Goal: Transaction & Acquisition: Book appointment/travel/reservation

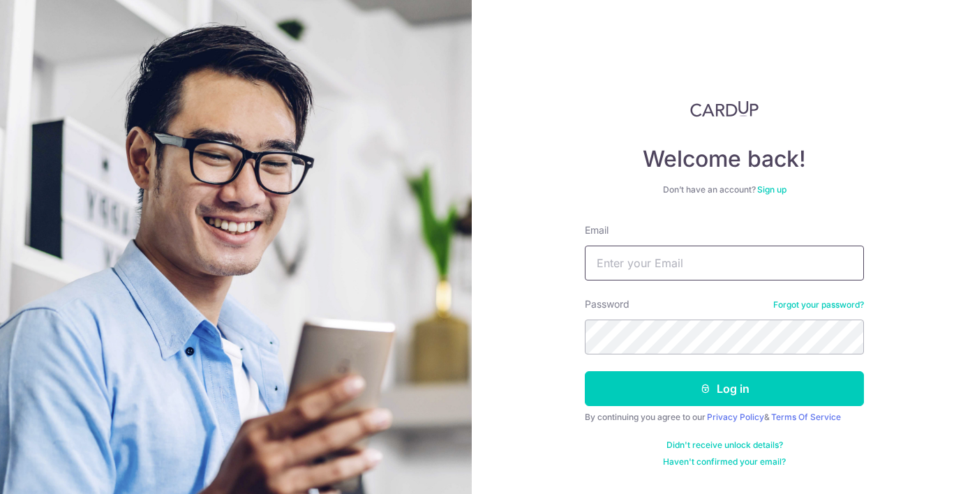
click at [641, 271] on input "Email" at bounding box center [724, 263] width 279 height 35
type input "teoweeshen88@gmail.com"
click at [585, 371] on button "Log in" at bounding box center [724, 388] width 279 height 35
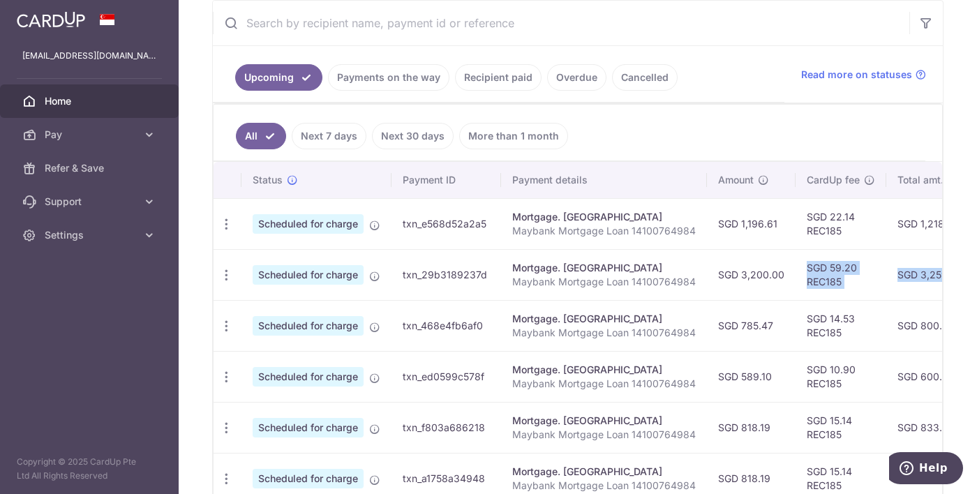
scroll to position [0, 301]
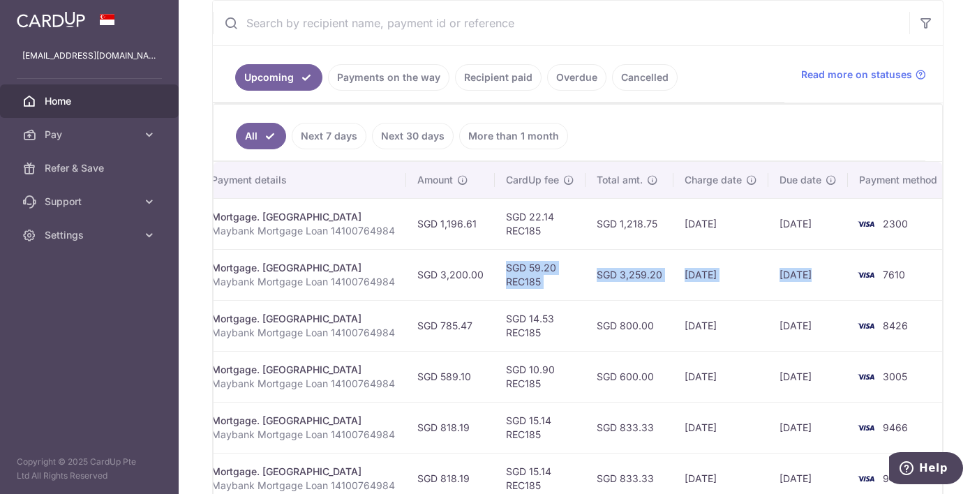
drag, startPoint x: 763, startPoint y: 279, endPoint x: 725, endPoint y: 283, distance: 37.8
click at [725, 283] on tr "Update payment Cancel payment Upload doc Scheduled for charge txn_29b3189237d M…" at bounding box center [433, 274] width 1041 height 51
click at [725, 283] on td "15/08/2025" at bounding box center [720, 274] width 95 height 51
drag, startPoint x: 899, startPoint y: 276, endPoint x: 626, endPoint y: 293, distance: 273.4
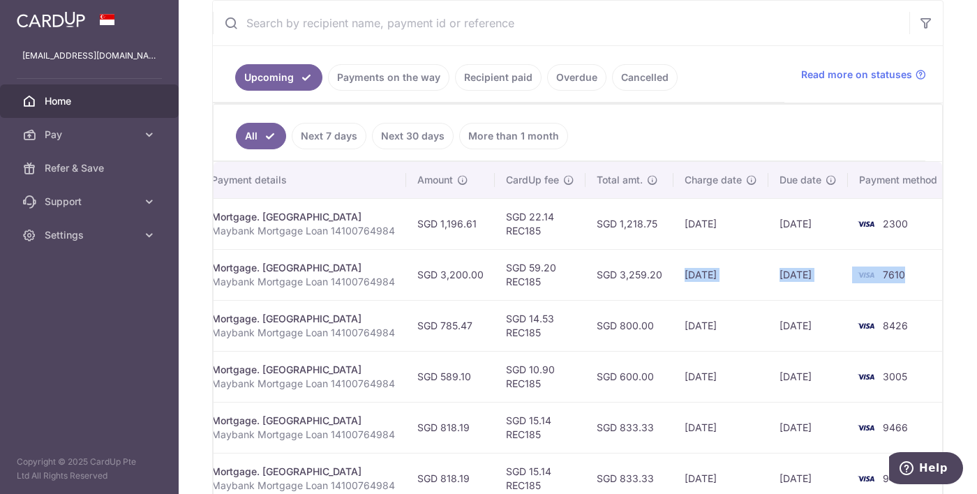
click at [626, 293] on tr "Update payment Cancel payment Upload doc Scheduled for charge txn_29b3189237d M…" at bounding box center [433, 274] width 1041 height 51
click at [626, 293] on td "SGD 3,259.20" at bounding box center [629, 274] width 88 height 51
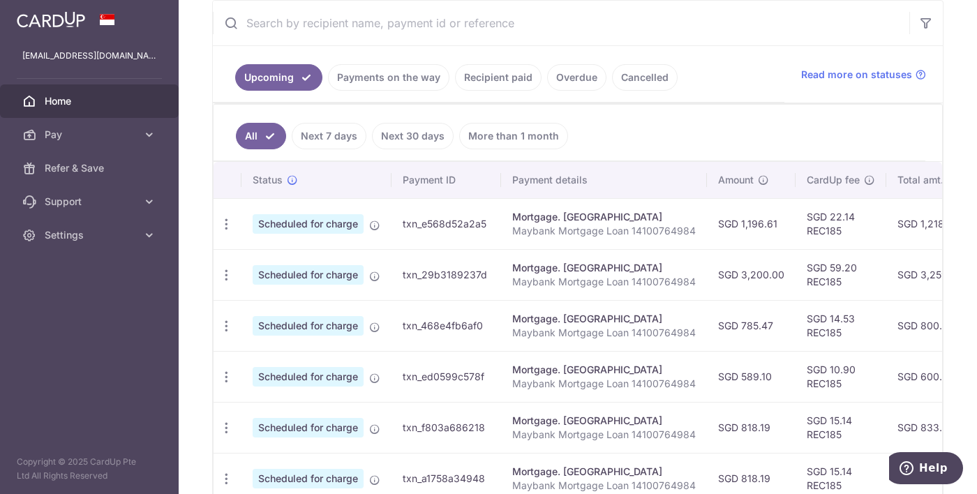
scroll to position [0, 301]
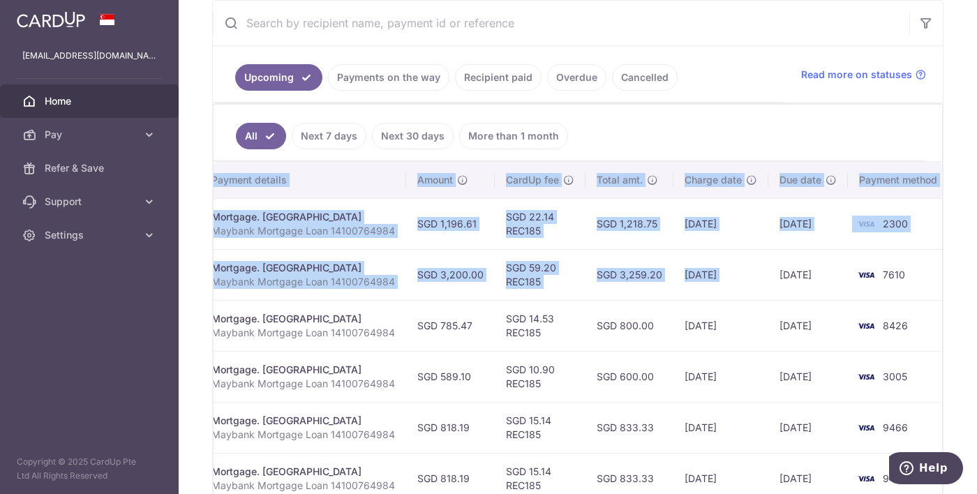
drag, startPoint x: 894, startPoint y: 264, endPoint x: 773, endPoint y: 276, distance: 121.4
click at [773, 276] on tr "Update payment Cancel payment Upload doc Scheduled for charge txn_29b3189237d M…" at bounding box center [433, 274] width 1041 height 51
click at [773, 276] on td "20/08/2025" at bounding box center [808, 274] width 80 height 51
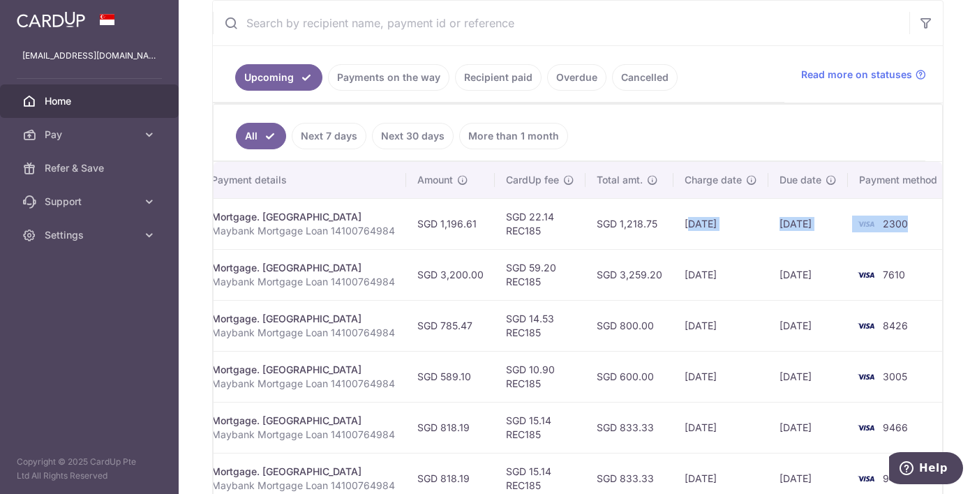
drag, startPoint x: 909, startPoint y: 225, endPoint x: 681, endPoint y: 223, distance: 228.2
click at [681, 223] on tr "Update payment Cancel payment Upload doc Scheduled for charge txn_e568d52a2a5 M…" at bounding box center [433, 223] width 1041 height 51
click at [645, 232] on td "SGD 1,218.75" at bounding box center [629, 223] width 88 height 51
drag, startPoint x: 900, startPoint y: 218, endPoint x: 579, endPoint y: 218, distance: 321.0
click at [579, 218] on tr "Update payment Cancel payment Upload doc Scheduled for charge txn_e568d52a2a5 M…" at bounding box center [433, 223] width 1041 height 51
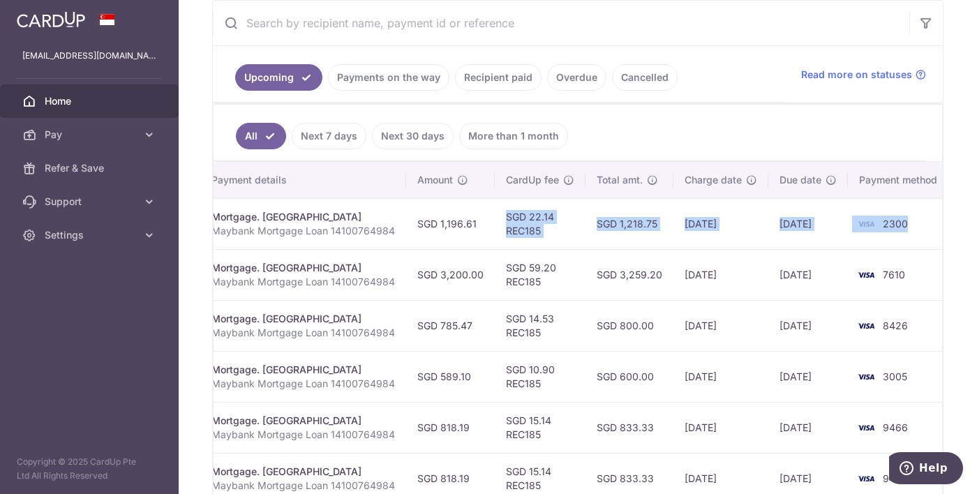
click at [579, 218] on td "SGD 22.14 REC185" at bounding box center [540, 223] width 91 height 51
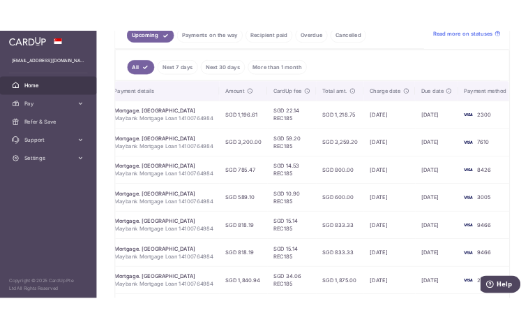
scroll to position [359, 0]
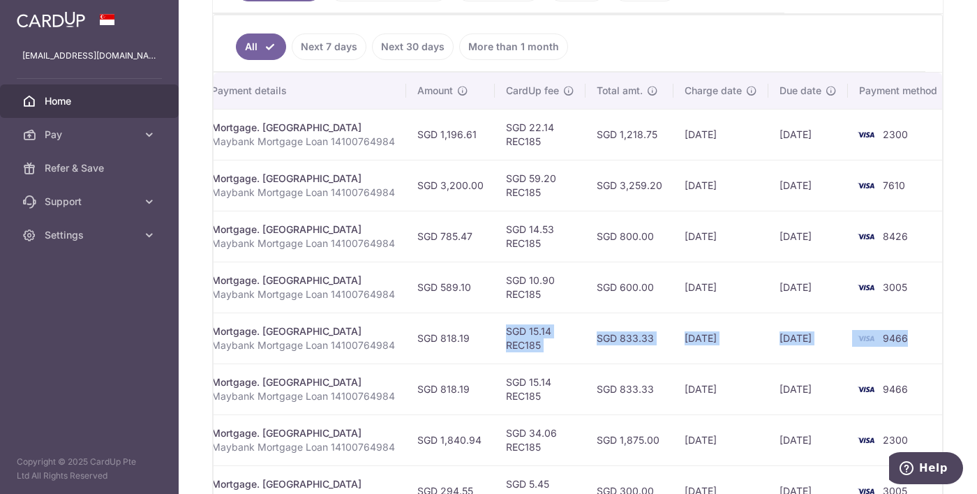
drag, startPoint x: 922, startPoint y: 331, endPoint x: 544, endPoint y: 334, distance: 377.5
click at [544, 334] on tr "Update payment Cancel payment Upload doc Scheduled for charge txn_f803a686218 M…" at bounding box center [433, 338] width 1041 height 51
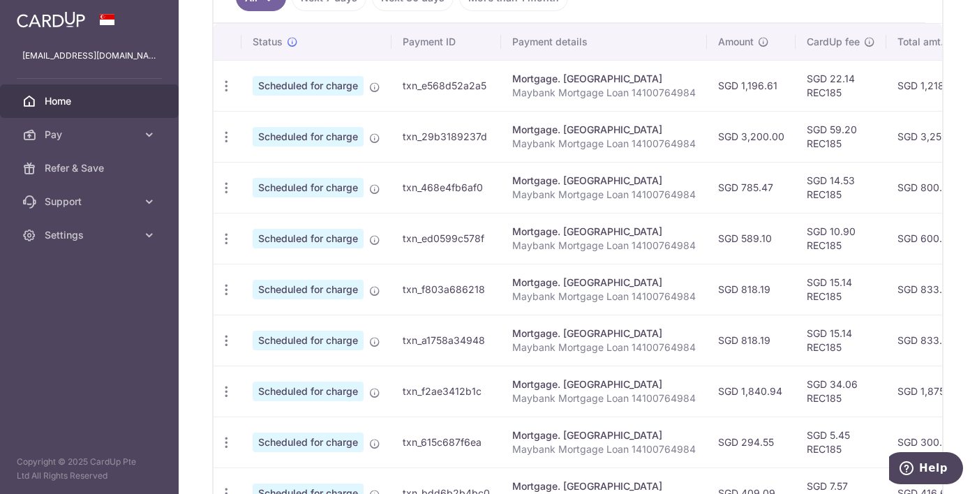
scroll to position [0, 301]
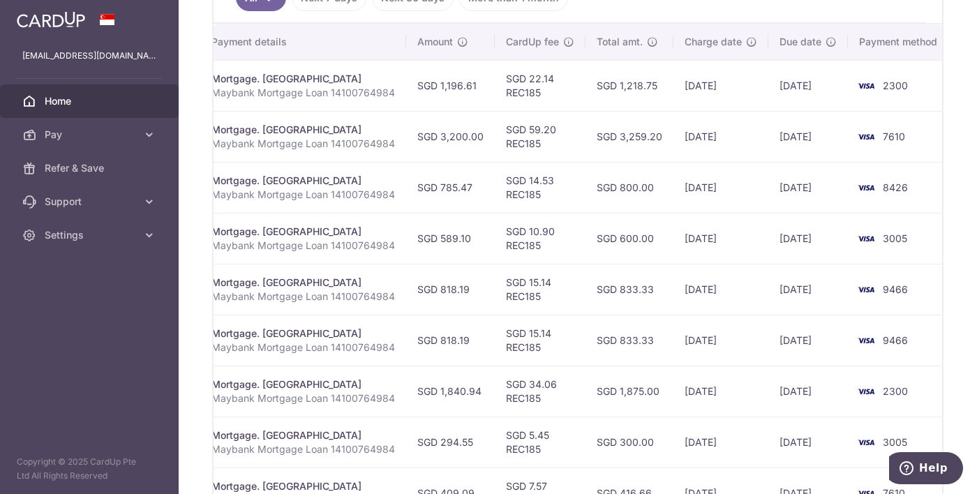
drag, startPoint x: 869, startPoint y: 354, endPoint x: 872, endPoint y: 342, distance: 12.2
click at [872, 342] on tr "Update payment Cancel payment Upload doc Scheduled for charge txn_a1758a34948 M…" at bounding box center [433, 340] width 1041 height 51
click at [906, 350] on td "9466" at bounding box center [901, 340] width 106 height 51
drag, startPoint x: 918, startPoint y: 350, endPoint x: 846, endPoint y: 345, distance: 72.0
click at [848, 345] on td "9466" at bounding box center [901, 340] width 106 height 51
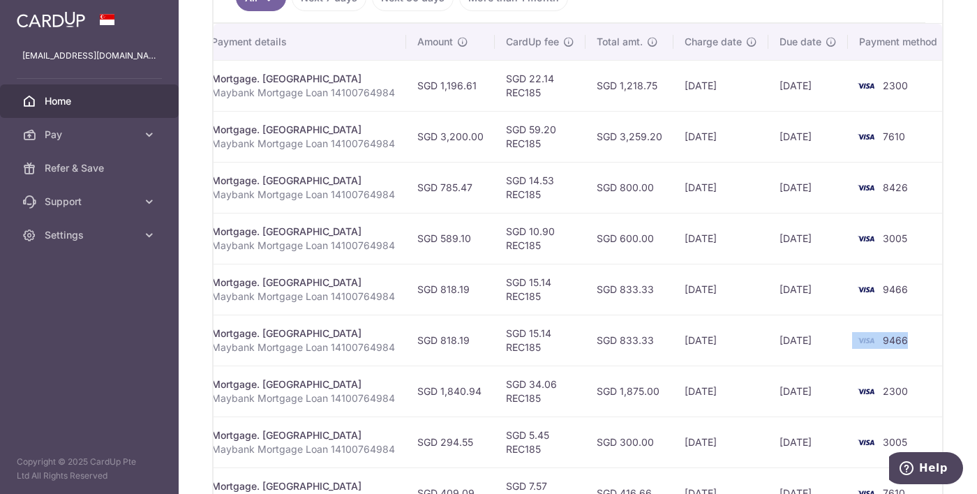
click at [852, 345] on img at bounding box center [866, 340] width 28 height 17
click at [920, 299] on td "9466" at bounding box center [901, 289] width 106 height 51
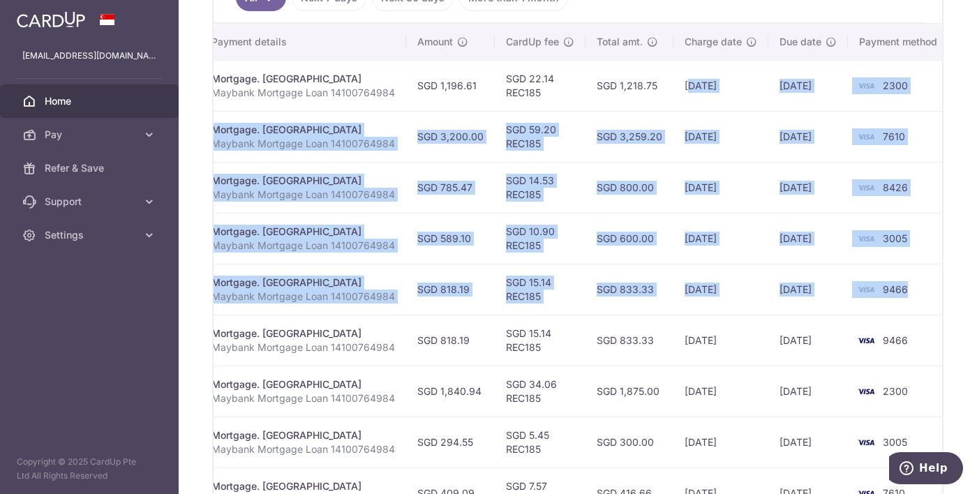
drag, startPoint x: 896, startPoint y: 291, endPoint x: 680, endPoint y: 91, distance: 294.3
click at [680, 91] on tbody "Update payment Cancel payment Upload doc Scheduled for charge txn_e568d52a2a5 M…" at bounding box center [433, 314] width 1041 height 509
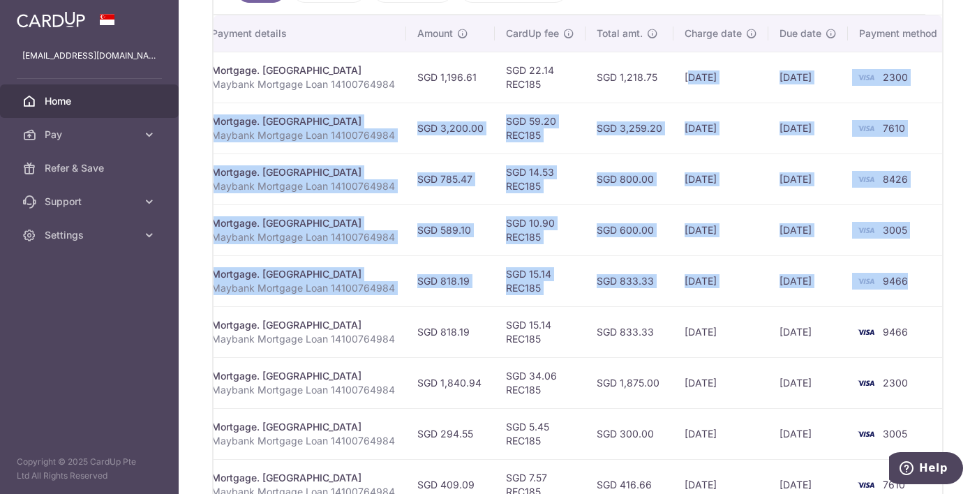
scroll to position [407, 0]
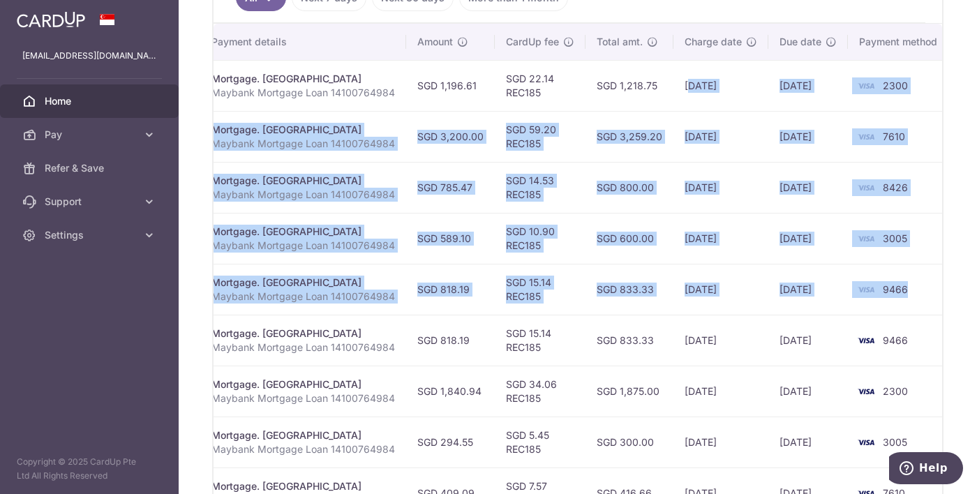
click at [676, 142] on td "15/08/2025" at bounding box center [720, 136] width 95 height 51
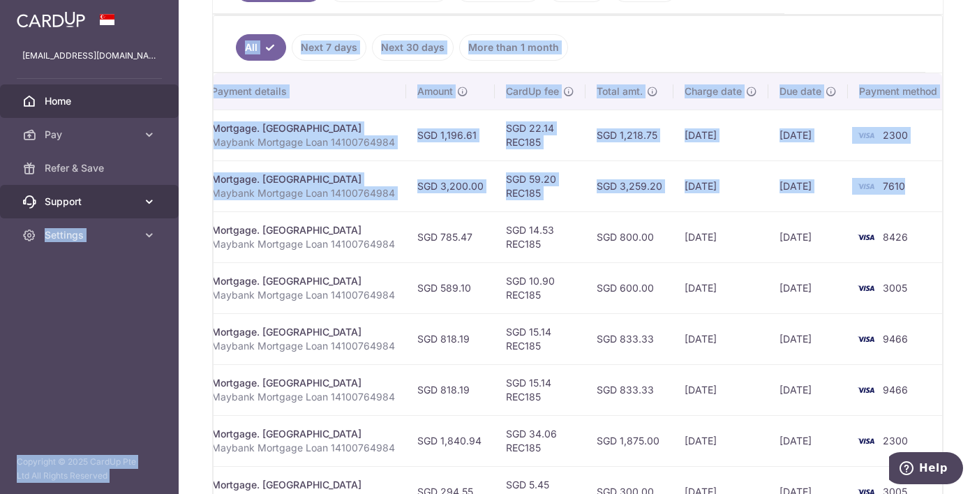
scroll to position [0, 0]
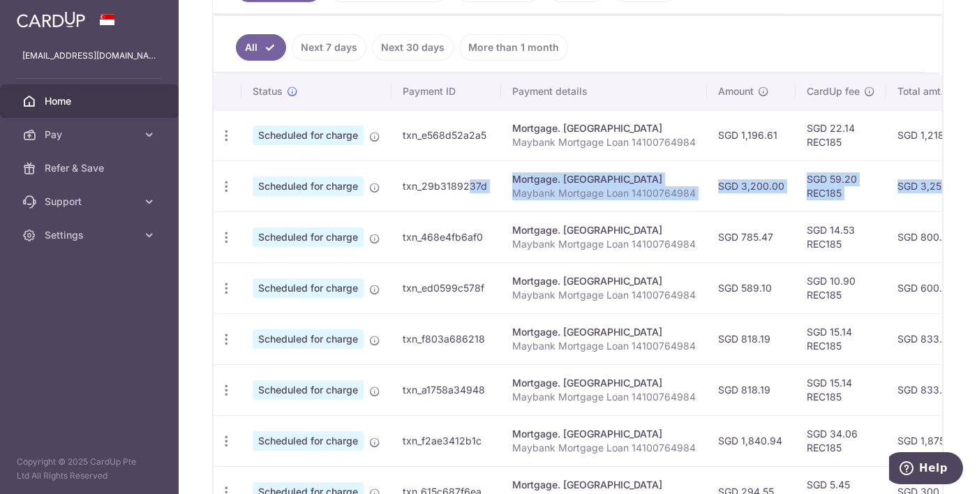
drag, startPoint x: 895, startPoint y: 193, endPoint x: 440, endPoint y: 206, distance: 454.4
click at [440, 206] on tr "Update payment Cancel payment Upload doc Scheduled for charge txn_29b3189237d M…" at bounding box center [734, 185] width 1041 height 51
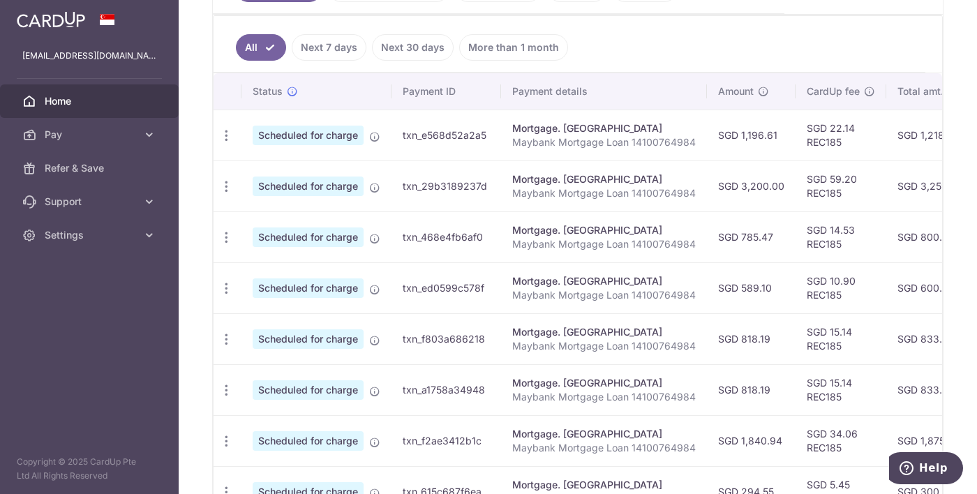
click at [497, 211] on td "txn_468e4fb6af0" at bounding box center [446, 236] width 110 height 51
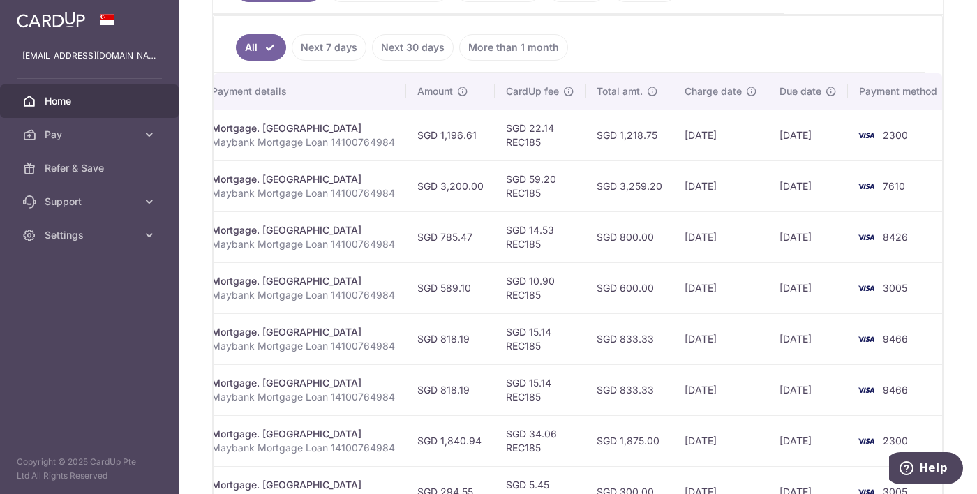
drag, startPoint x: 496, startPoint y: 214, endPoint x: 696, endPoint y: 242, distance: 202.3
click at [696, 242] on tr "Update payment Cancel payment Upload doc Scheduled for charge txn_468e4fb6af0 M…" at bounding box center [433, 236] width 1041 height 51
click at [731, 240] on td "15/08/2025" at bounding box center [720, 236] width 95 height 51
click at [116, 135] on span "Pay" at bounding box center [91, 135] width 92 height 14
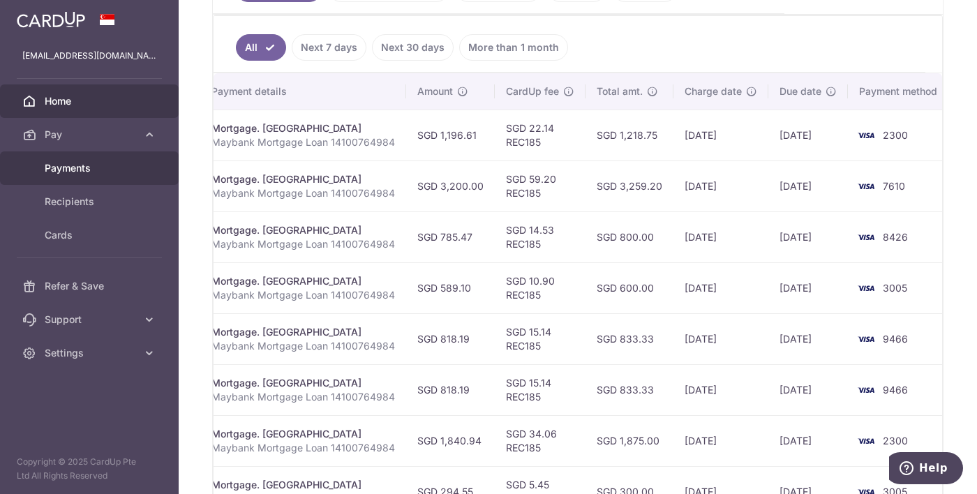
click at [116, 169] on span "Payments" at bounding box center [91, 168] width 92 height 14
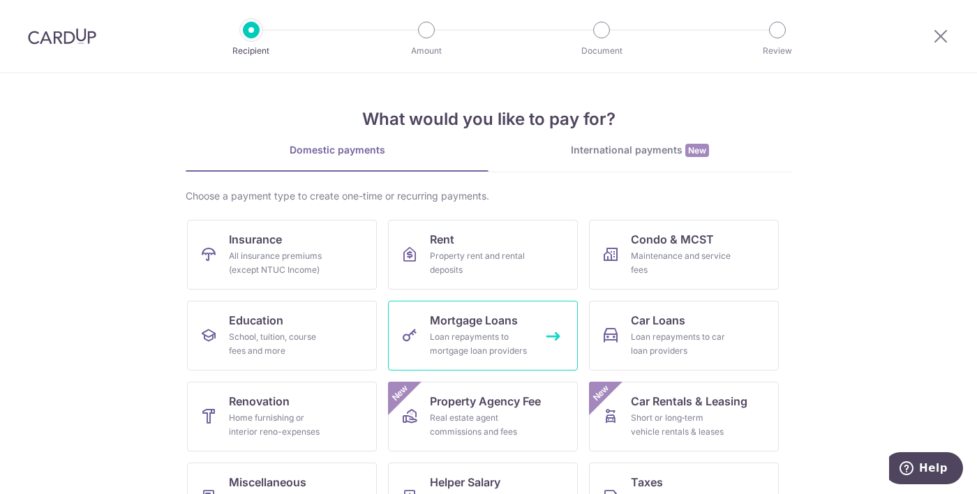
click at [444, 341] on div "Loan repayments to mortgage loan providers" at bounding box center [480, 344] width 100 height 28
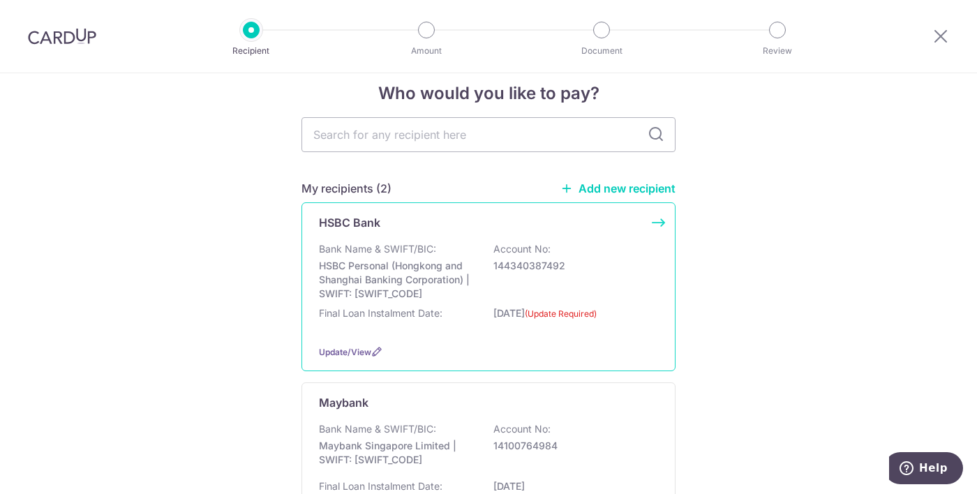
scroll to position [45, 0]
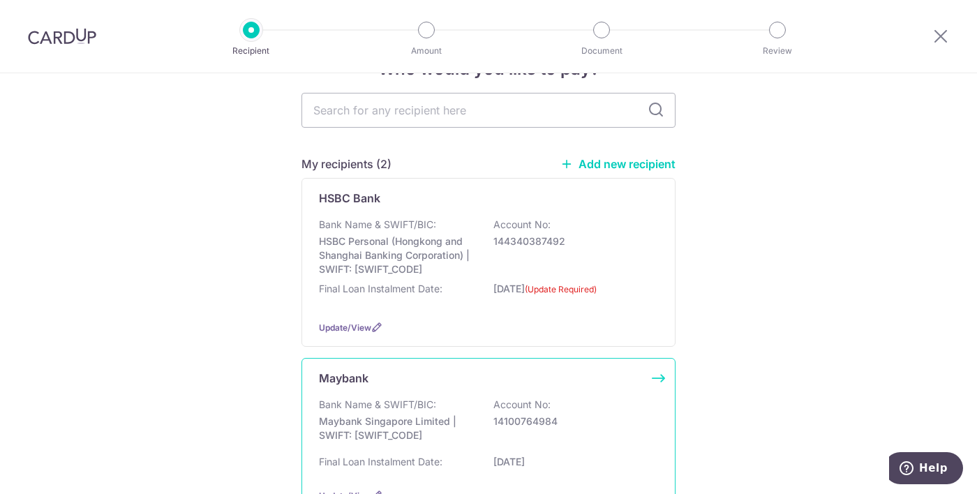
click at [524, 410] on p "Account No:" at bounding box center [521, 405] width 57 height 14
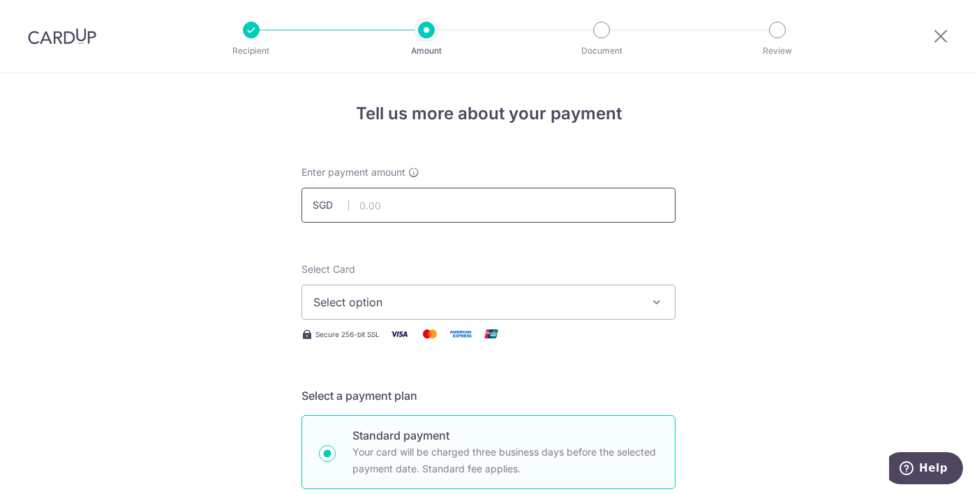
click at [476, 209] on input "text" at bounding box center [488, 205] width 374 height 35
click at [481, 205] on input "text" at bounding box center [488, 205] width 374 height 35
click at [518, 186] on div "Enter payment amount SGD" at bounding box center [488, 193] width 374 height 57
click at [501, 202] on input "text" at bounding box center [488, 205] width 374 height 35
type input "1,417.00"
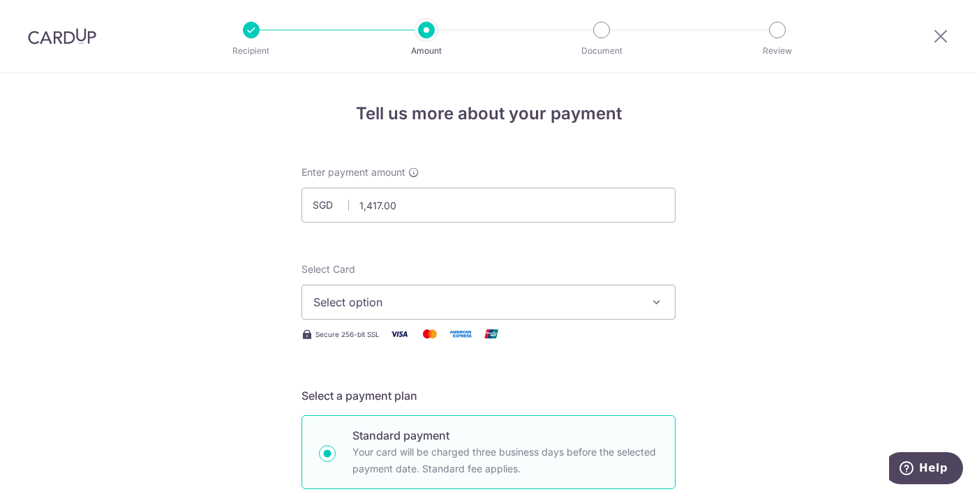
click at [561, 216] on input "1,417.00" at bounding box center [488, 205] width 374 height 35
click at [493, 219] on input "1,417.00" at bounding box center [488, 205] width 374 height 35
drag, startPoint x: 510, startPoint y: 213, endPoint x: 40, endPoint y: 146, distance: 474.3
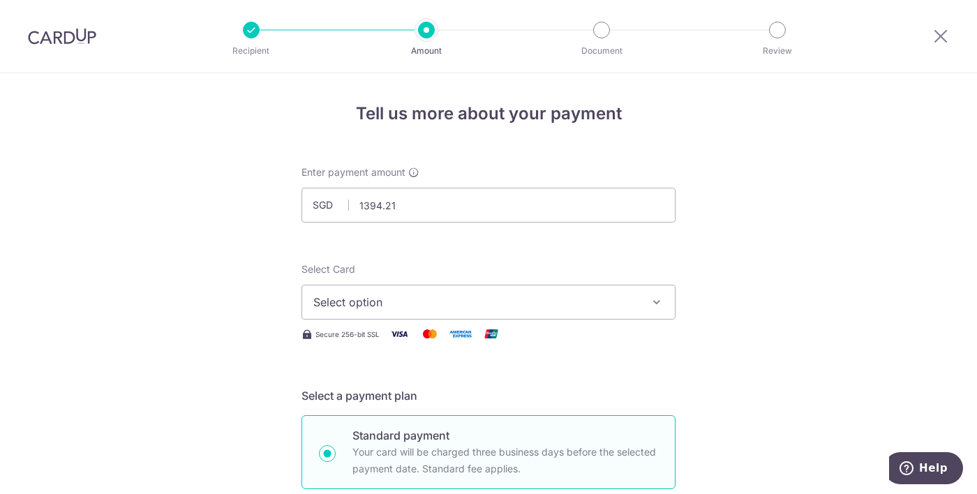
type input "1,394.21"
click at [382, 290] on button "Select option" at bounding box center [488, 302] width 374 height 35
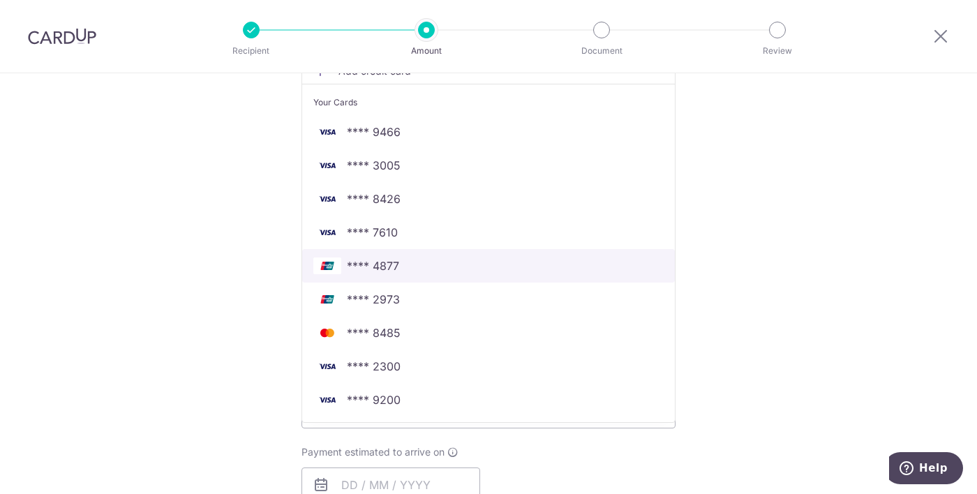
scroll to position [342, 0]
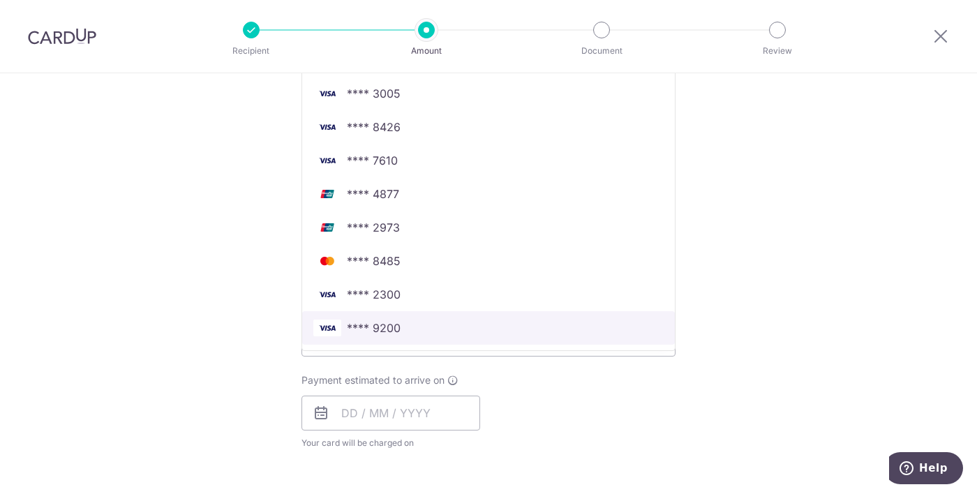
click at [436, 327] on span "**** 9200" at bounding box center [488, 328] width 350 height 17
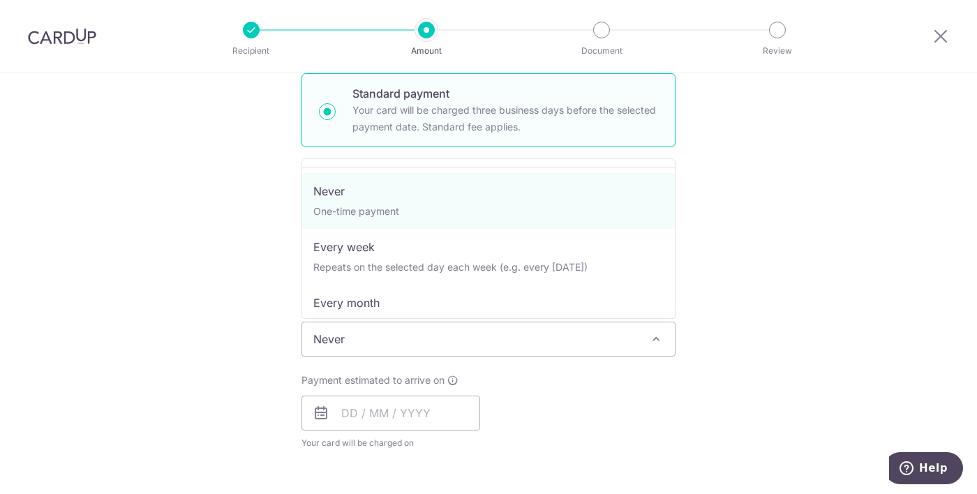
click at [452, 338] on span "Never" at bounding box center [488, 338] width 373 height 33
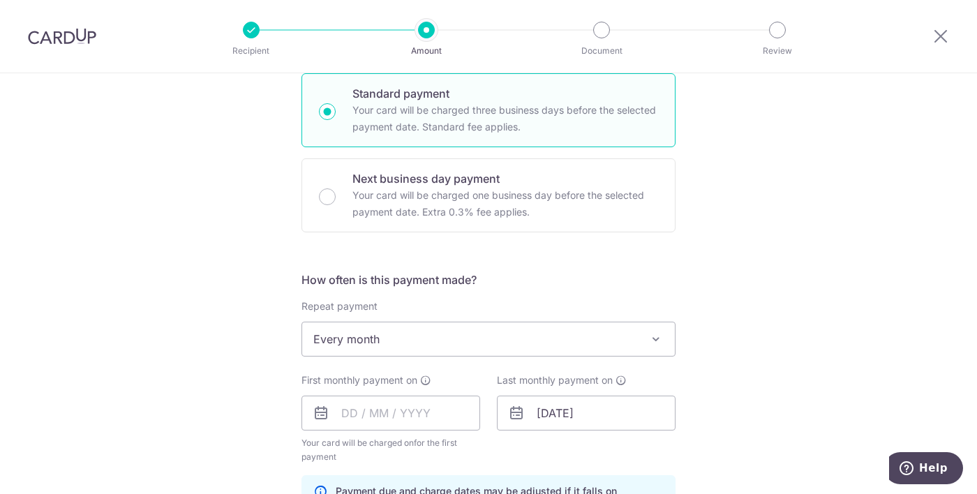
select select "3"
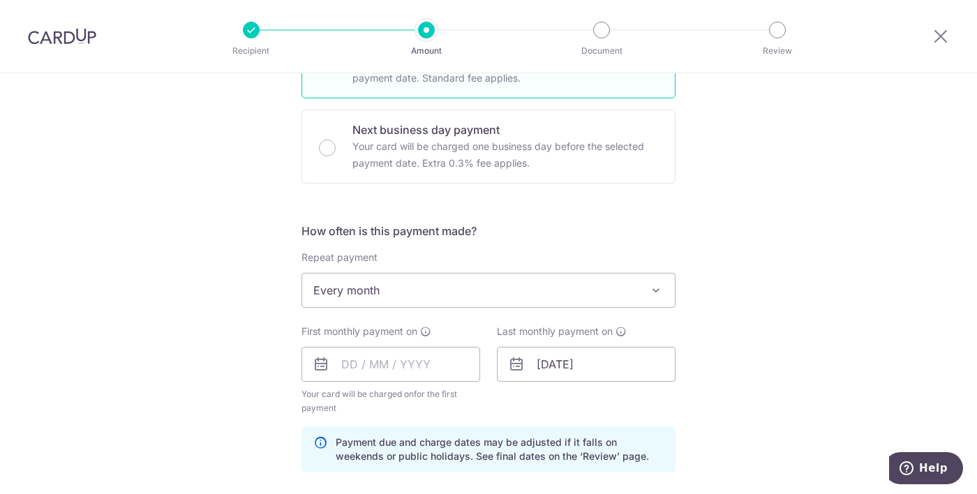
scroll to position [477, 0]
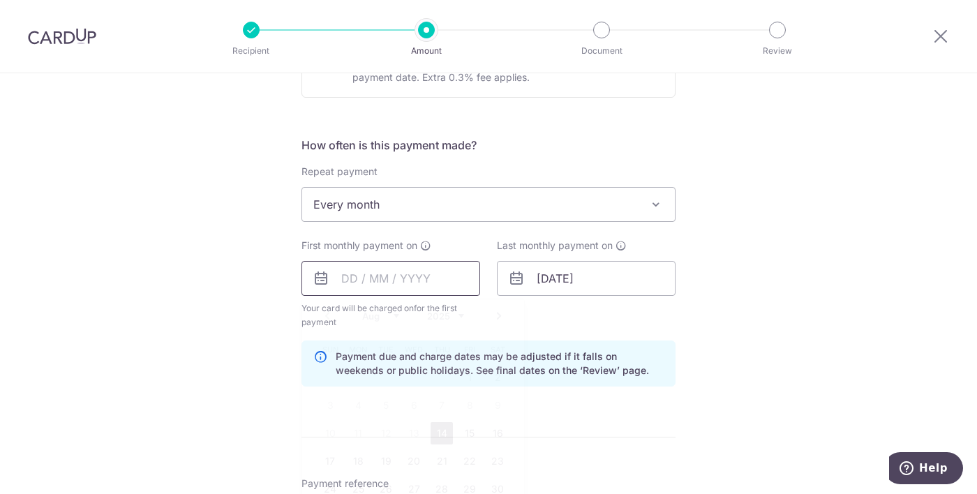
click at [375, 274] on input "text" at bounding box center [390, 278] width 179 height 35
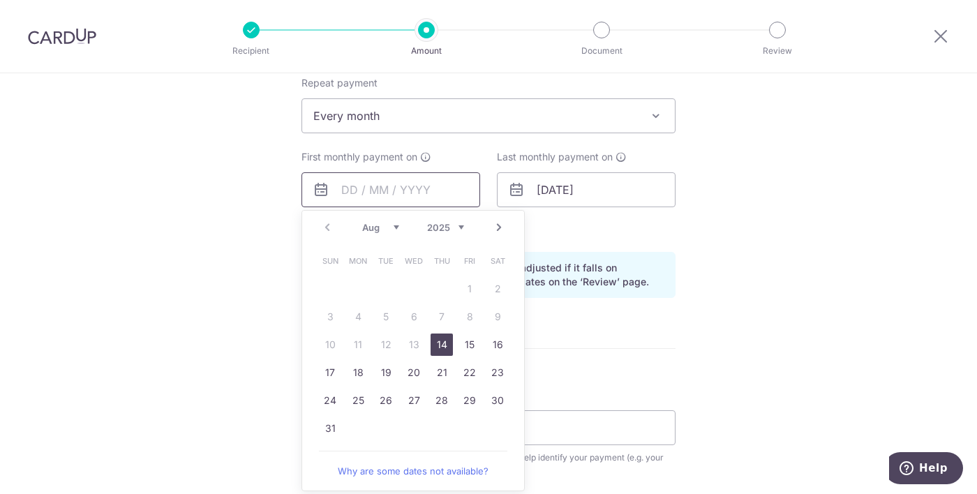
scroll to position [566, 0]
click at [368, 375] on link "18" at bounding box center [358, 372] width 22 height 22
type input "18/08/2025"
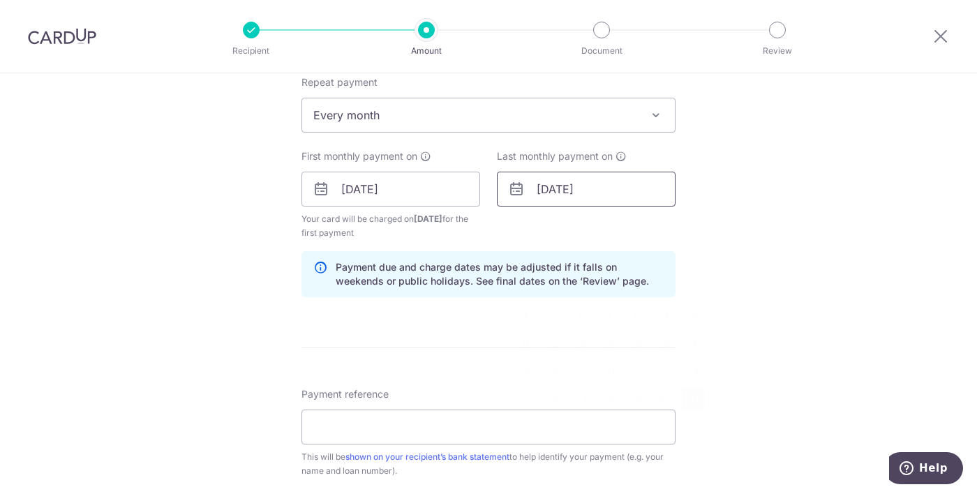
click at [575, 197] on input "31/12/2050" at bounding box center [586, 189] width 179 height 35
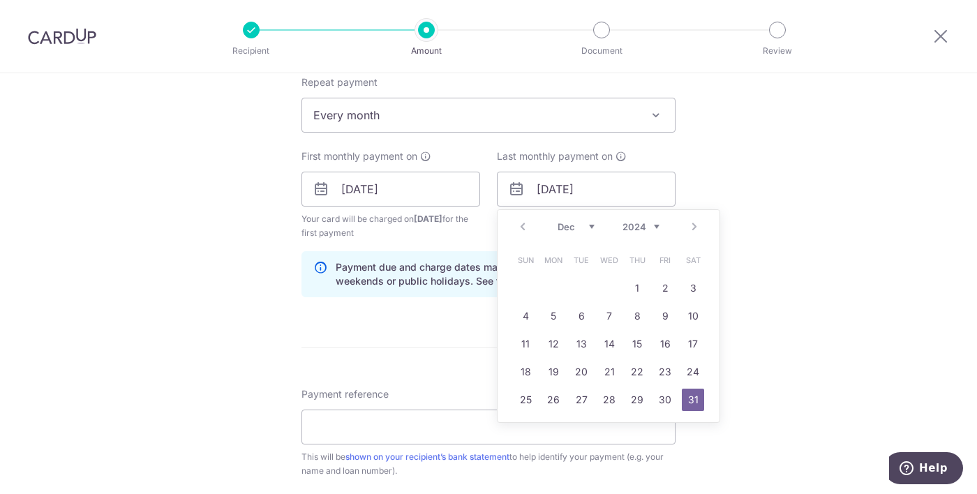
click at [642, 239] on div "Prev Next Jan Feb Mar Apr May Jun Jul Aug Sep Oct Nov Dec 2024 2025 2026 2027 2…" at bounding box center [608, 226] width 222 height 33
click at [654, 236] on div "Prev Next Jan Feb Mar Apr May Jun Jul Aug Sep Oct Nov Dec 2024 2025 2026 2027 2…" at bounding box center [608, 226] width 222 height 33
click at [663, 227] on div "Prev Next Jan Feb Mar Apr May Jun Jul Aug Sep Oct Nov Dec 2024 2025 2026 2027 2…" at bounding box center [608, 226] width 222 height 33
click at [658, 227] on select "2024 2025 2026 2027 2028 2029 2030 2031 2032 2033 2034 2035" at bounding box center [640, 226] width 37 height 11
click at [634, 400] on link "31" at bounding box center [637, 400] width 22 height 22
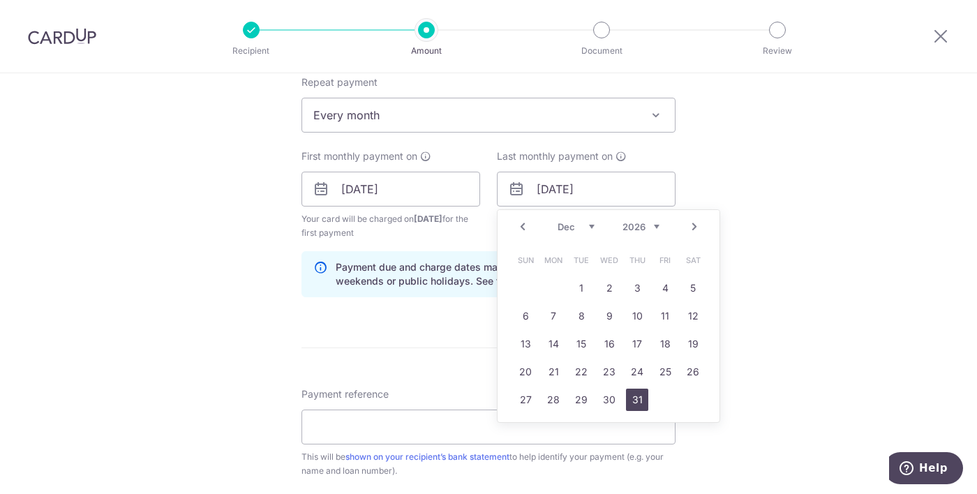
type input "31/12/2026"
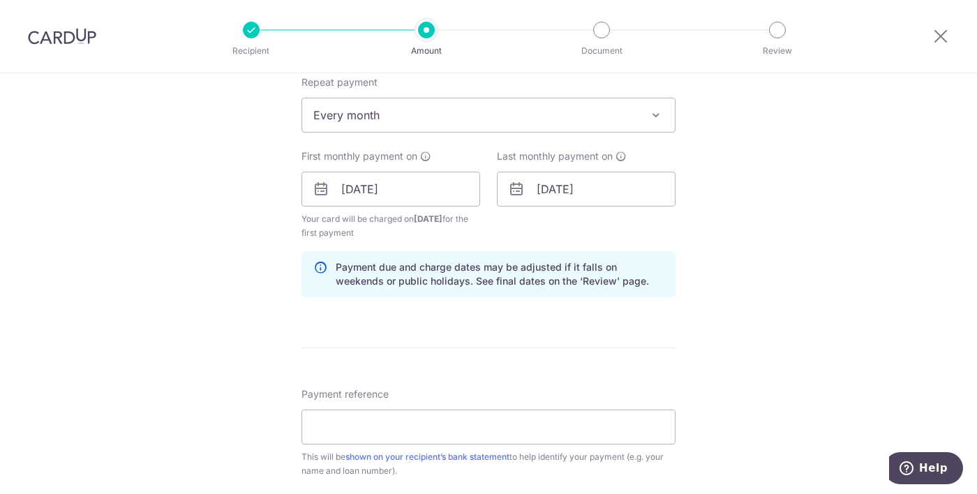
click at [650, 301] on div "How often is this payment made? Repeat payment Never Every week Every month Eve…" at bounding box center [488, 177] width 374 height 261
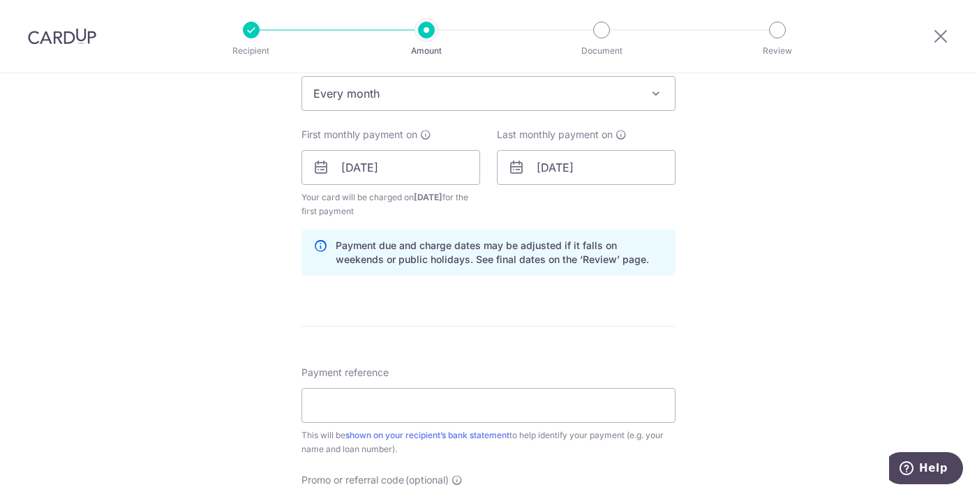
scroll to position [655, 0]
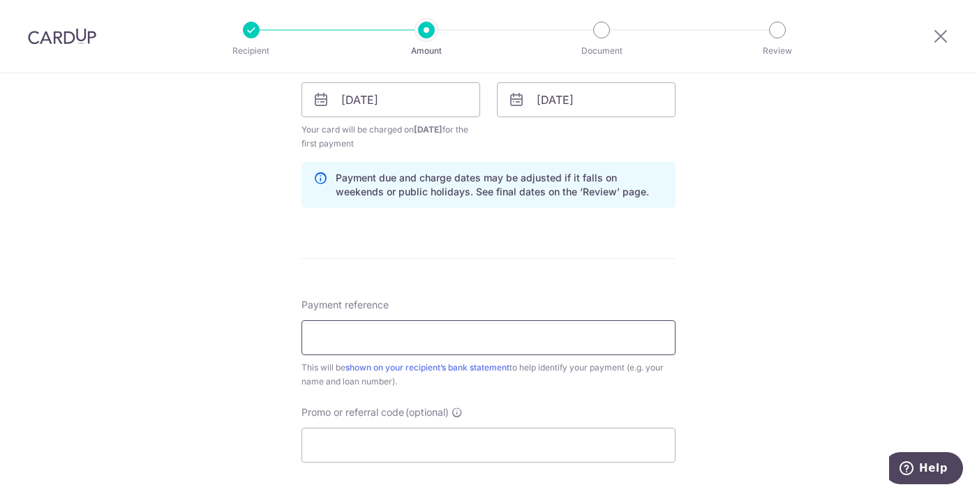
click at [397, 328] on input "Payment reference" at bounding box center [488, 337] width 374 height 35
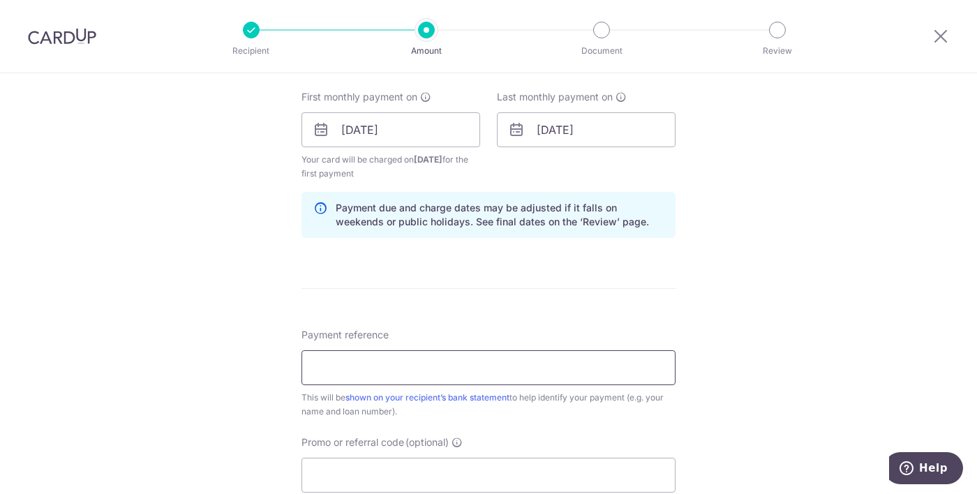
scroll to position [670, 0]
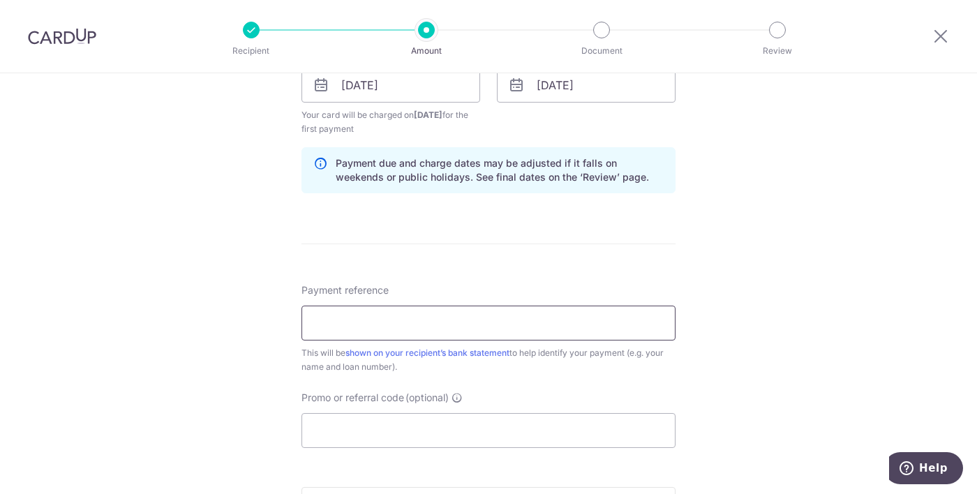
click at [442, 313] on input "Payment reference" at bounding box center [488, 323] width 374 height 35
type input "Maybank Mortgage Loan 14100764984"
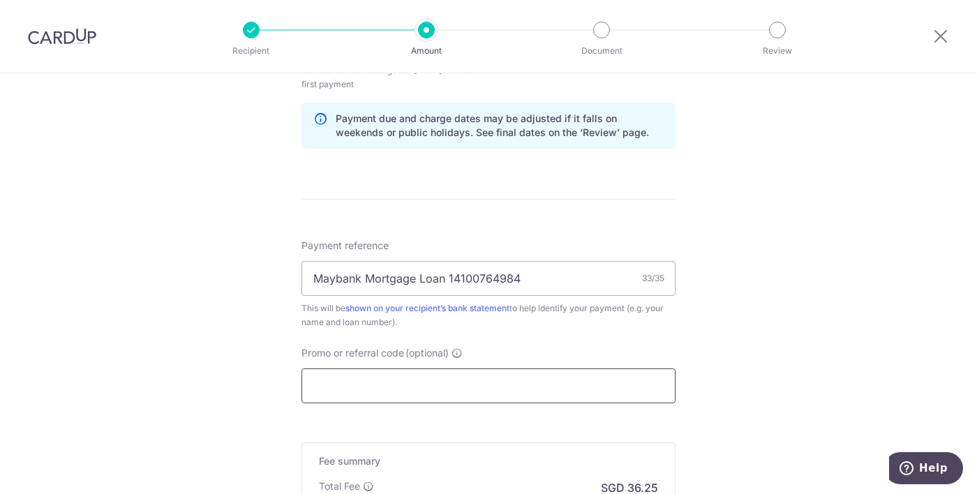
click at [404, 383] on input "Promo or referral code (optional)" at bounding box center [488, 385] width 374 height 35
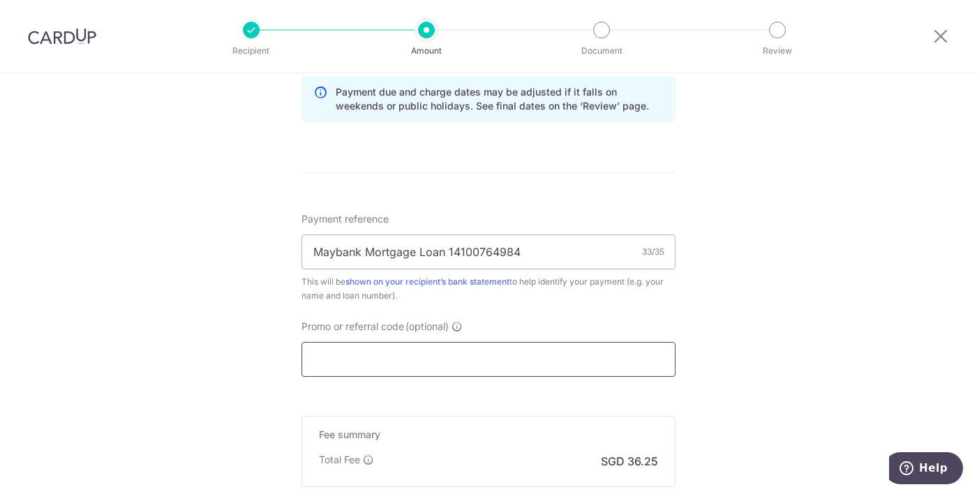
scroll to position [804, 0]
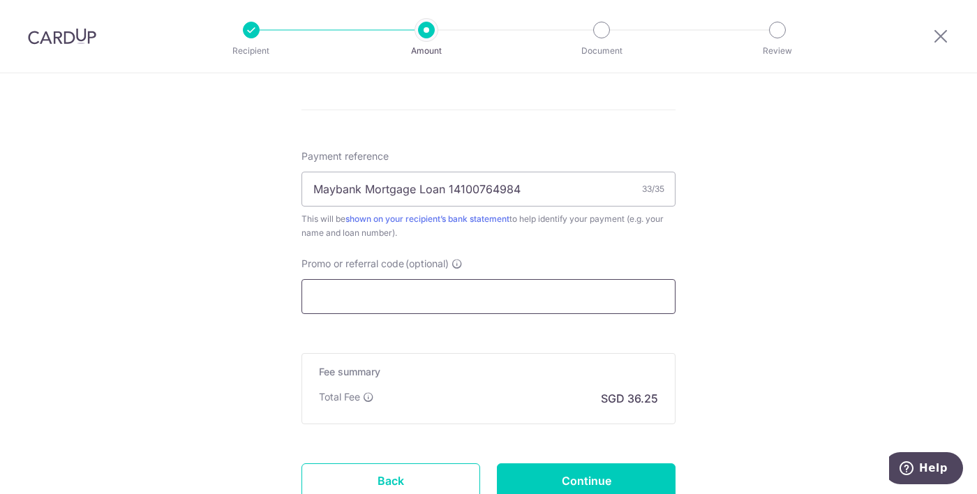
click at [366, 304] on input "Promo or referral code (optional)" at bounding box center [488, 296] width 374 height 35
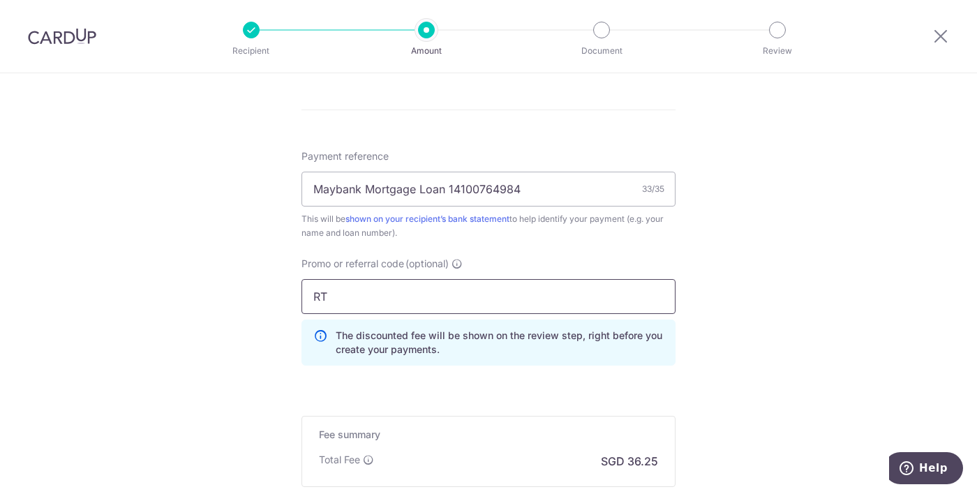
type input "R"
type input "REC185"
type input "Create Schedule"
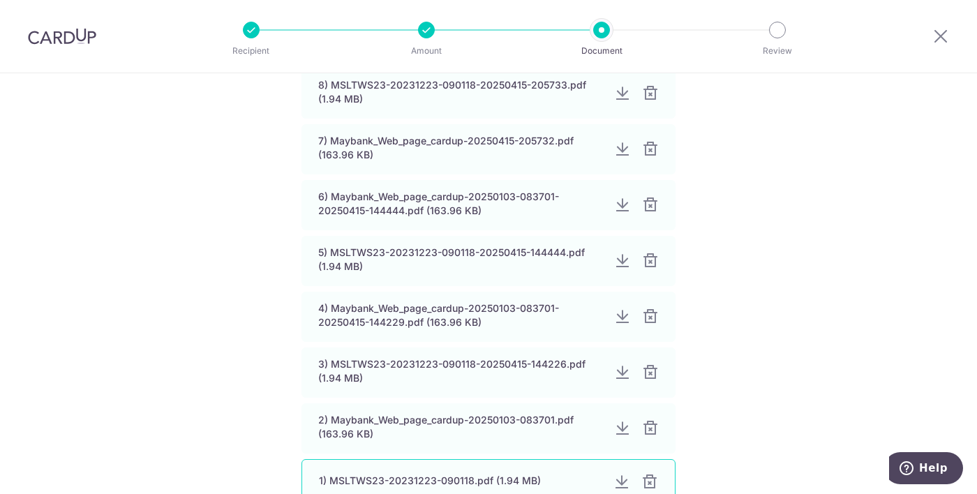
scroll to position [485, 0]
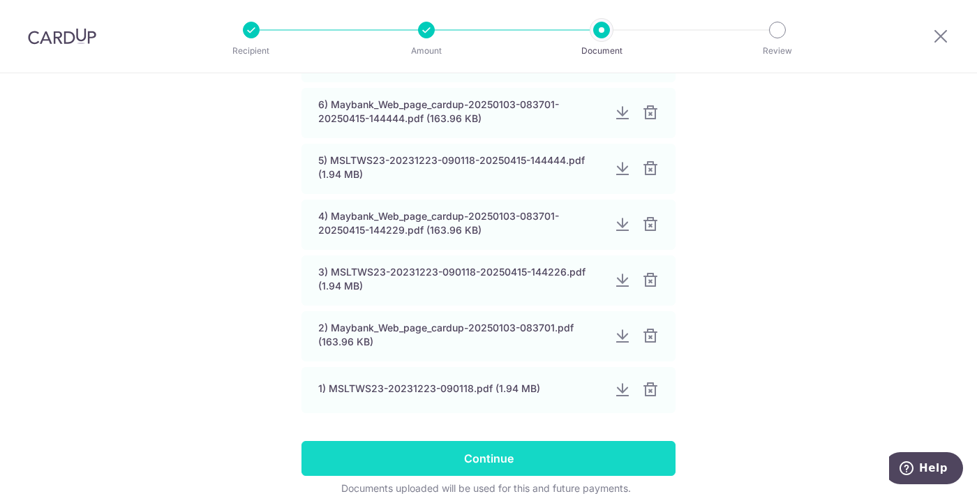
click at [551, 466] on input "Continue" at bounding box center [488, 458] width 374 height 35
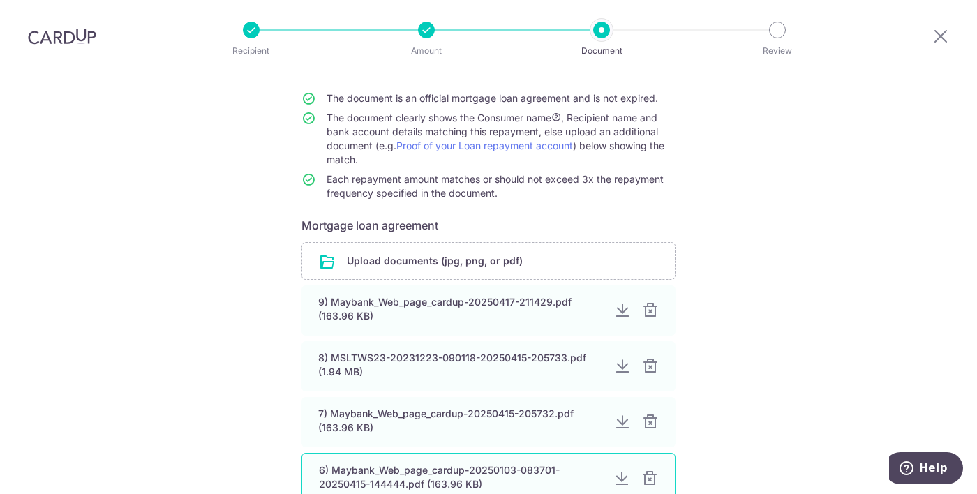
scroll to position [486, 0]
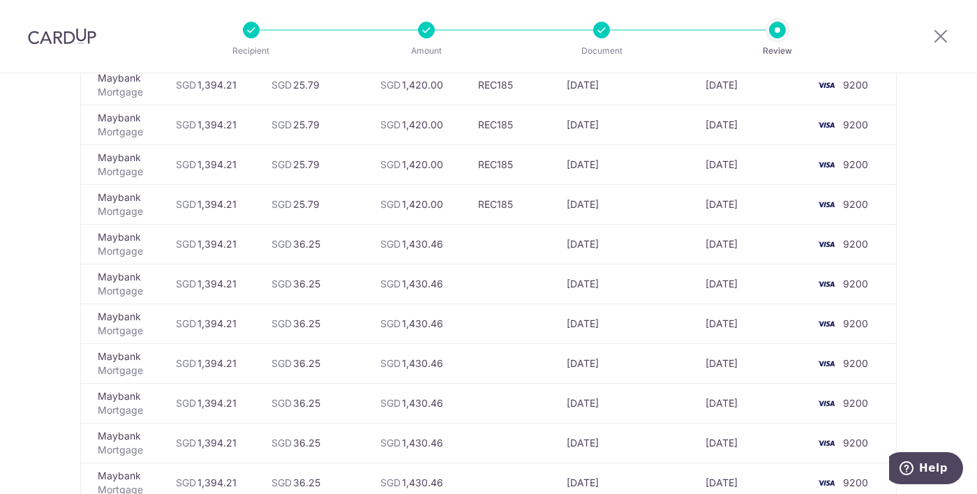
scroll to position [131, 0]
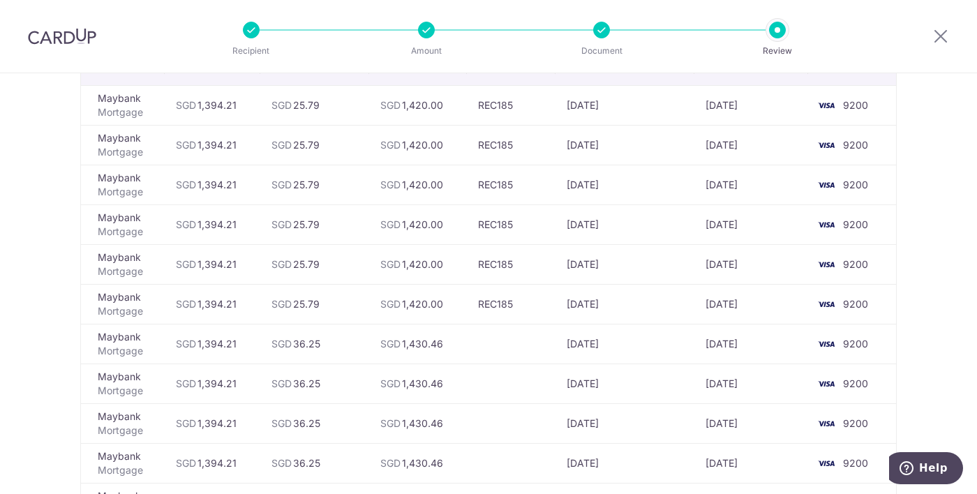
click at [950, 30] on div at bounding box center [940, 36] width 73 height 73
click at [931, 35] on div at bounding box center [940, 36] width 73 height 73
click at [935, 38] on icon at bounding box center [940, 35] width 17 height 17
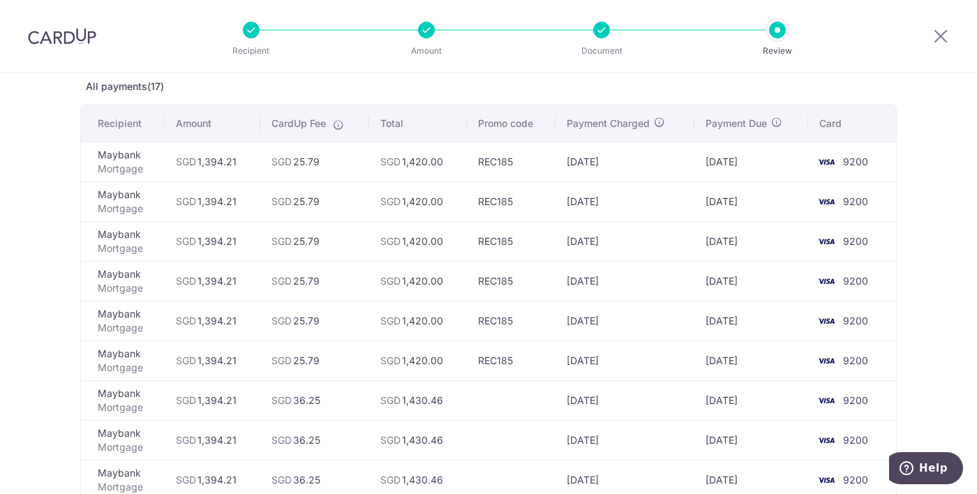
scroll to position [0, 0]
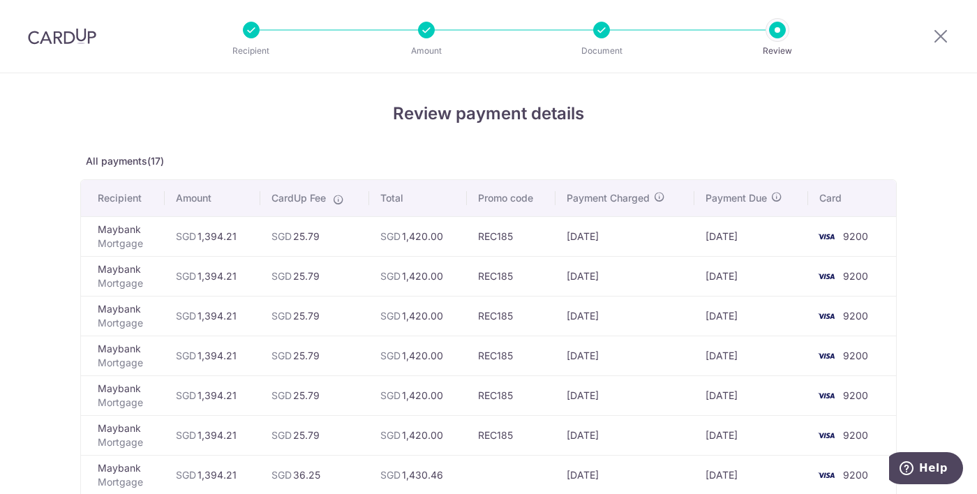
click at [606, 36] on div at bounding box center [601, 30] width 17 height 17
click at [606, 33] on div at bounding box center [601, 30] width 17 height 17
click at [603, 19] on div "Recipient Amount Document Review" at bounding box center [514, 36] width 599 height 73
click at [945, 42] on icon at bounding box center [940, 35] width 17 height 17
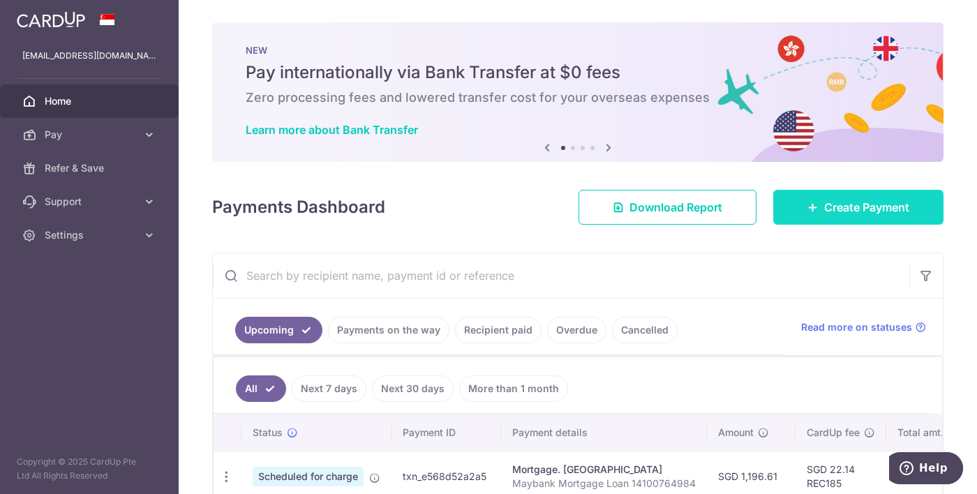
click at [851, 195] on link "Create Payment" at bounding box center [858, 207] width 170 height 35
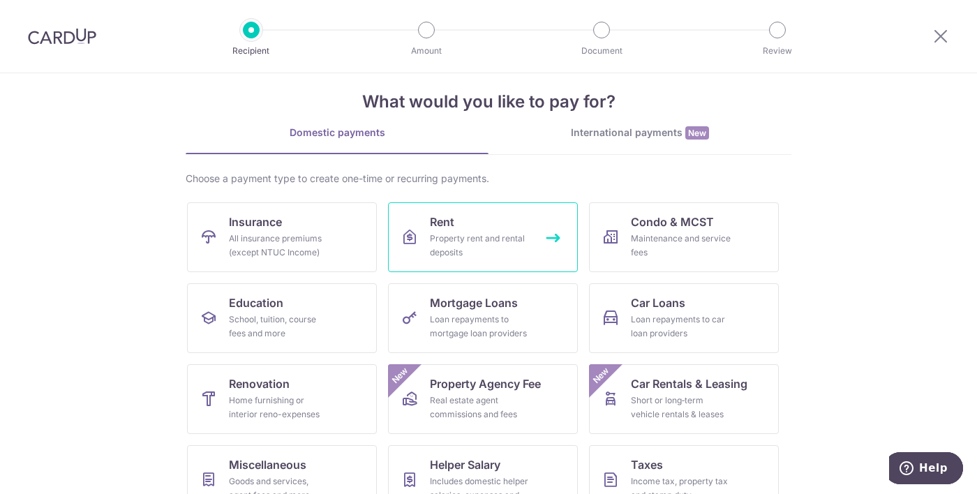
scroll to position [63, 0]
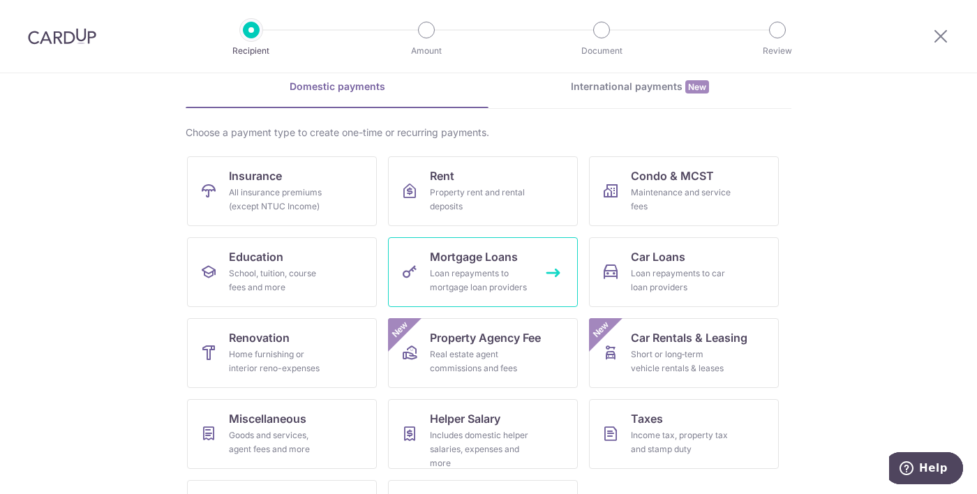
click at [494, 278] on div "Loan repayments to mortgage loan providers" at bounding box center [480, 281] width 100 height 28
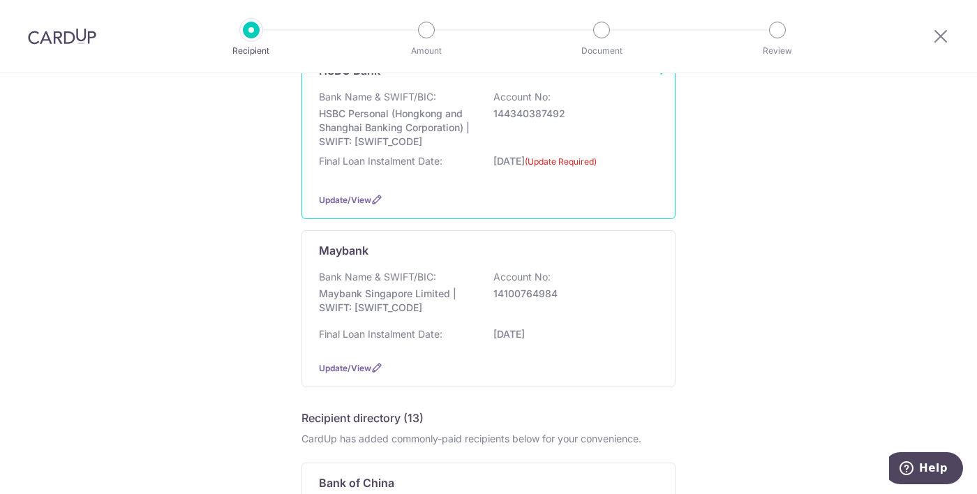
scroll to position [208, 0]
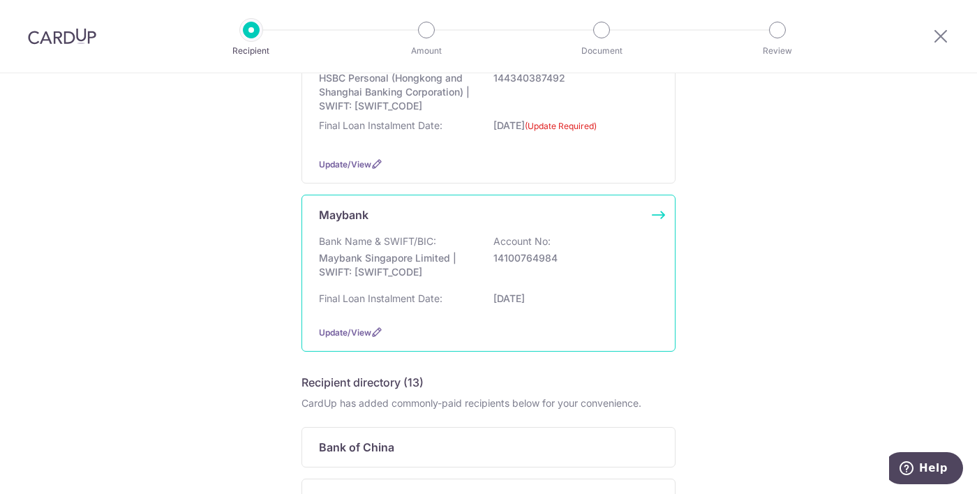
click at [425, 266] on p "Maybank Singapore Limited | SWIFT: [SWIFT_CODE]" at bounding box center [397, 265] width 156 height 28
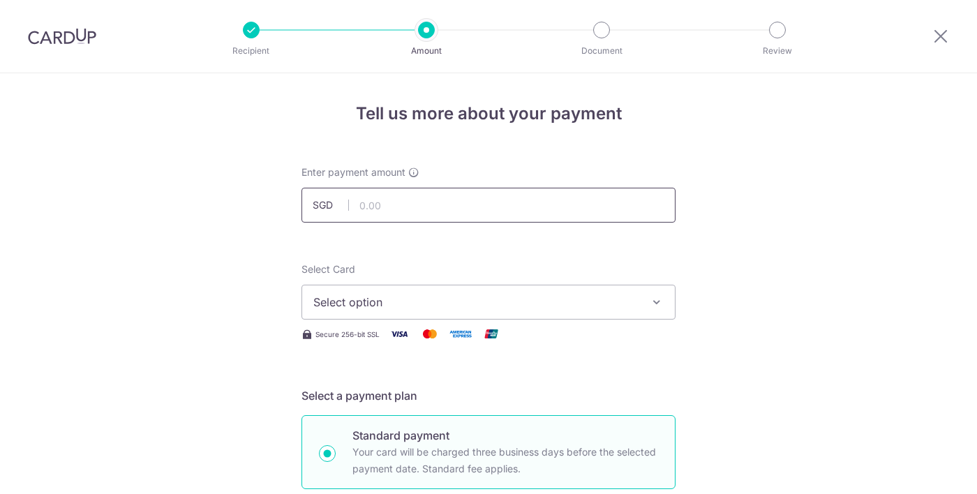
click at [413, 204] on input "text" at bounding box center [488, 205] width 374 height 35
type input "1,394.21"
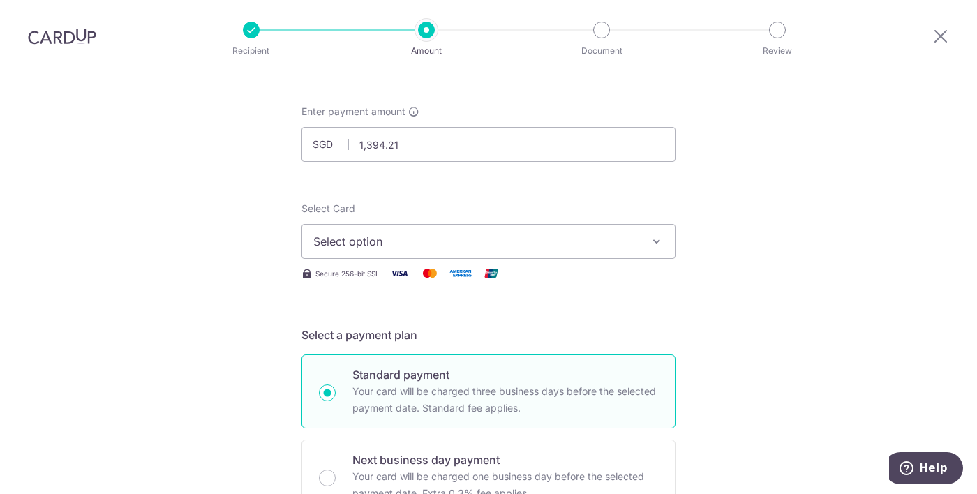
scroll to position [89, 0]
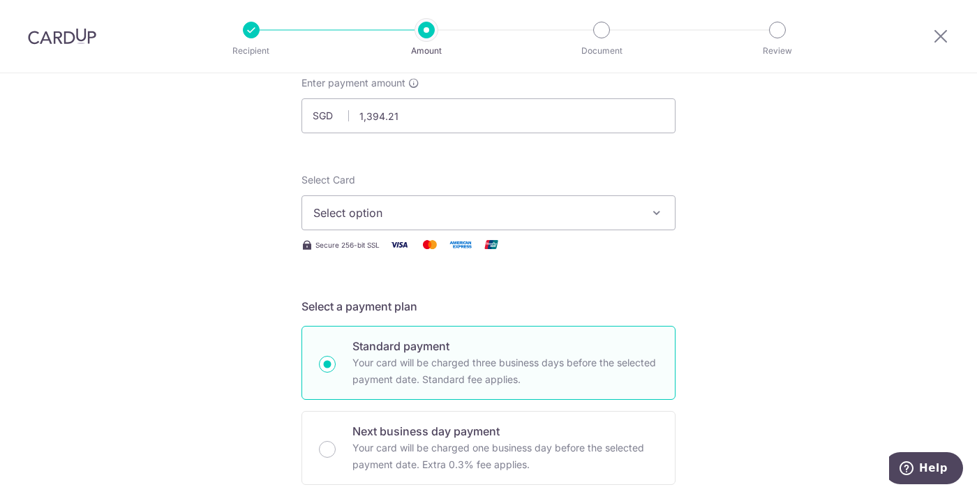
click at [398, 223] on button "Select option" at bounding box center [488, 212] width 374 height 35
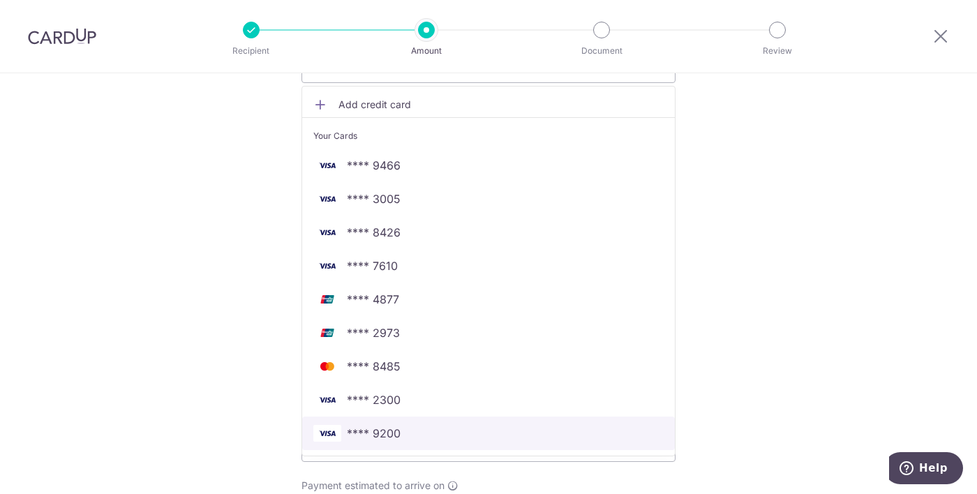
scroll to position [268, 0]
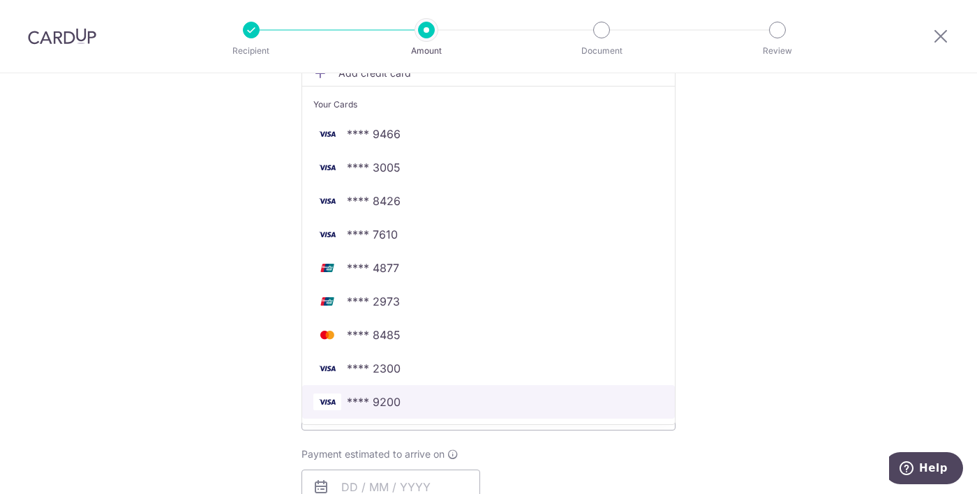
click at [408, 389] on link "**** 9200" at bounding box center [488, 401] width 373 height 33
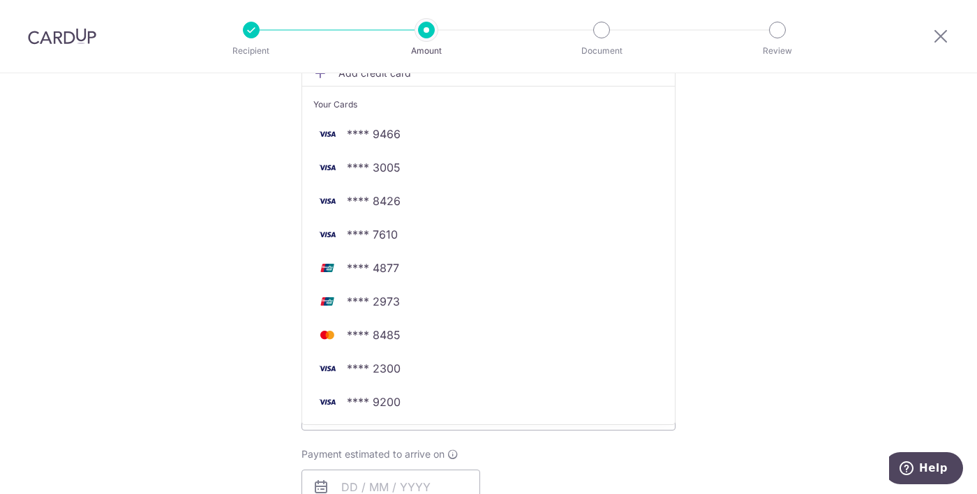
type input "31/12/2050"
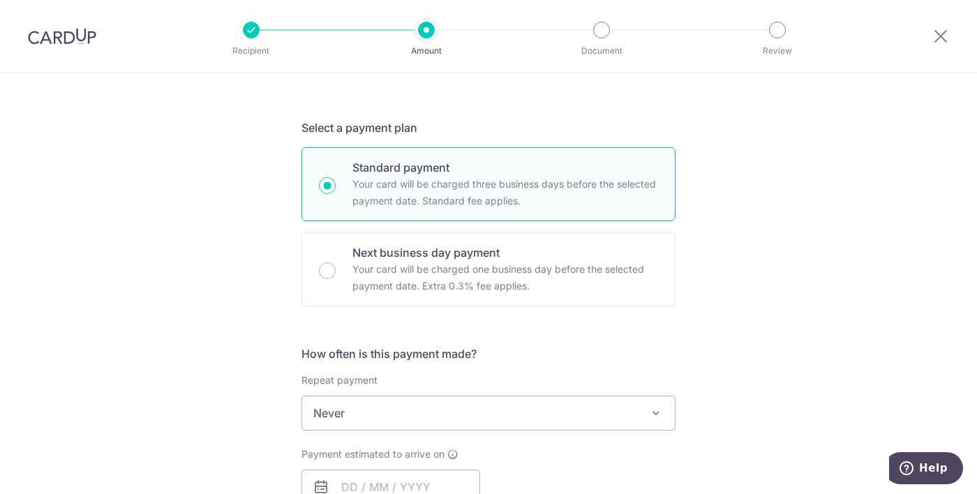
click at [242, 304] on div "Tell us more about your payment Enter payment amount SGD 1,394.21 1394.21 Selec…" at bounding box center [488, 436] width 977 height 1262
click at [441, 400] on span "Never" at bounding box center [488, 412] width 373 height 33
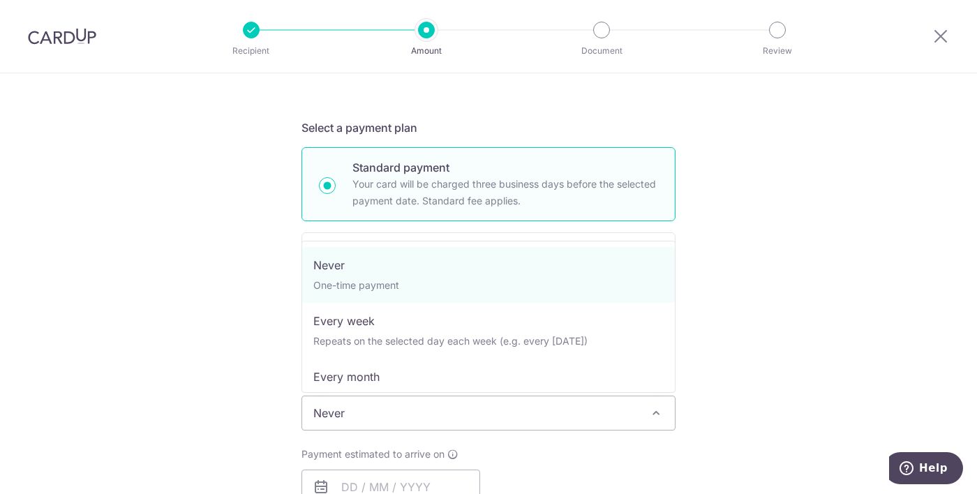
select select "3"
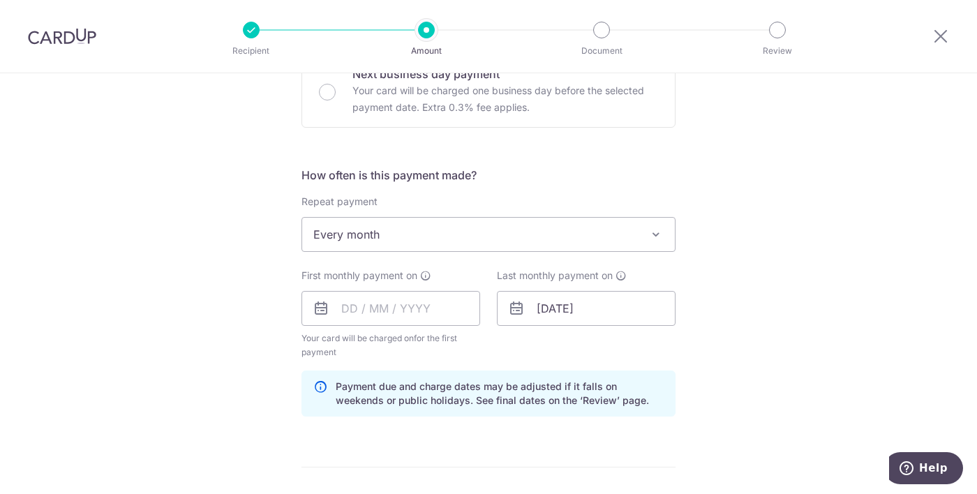
scroll to position [536, 0]
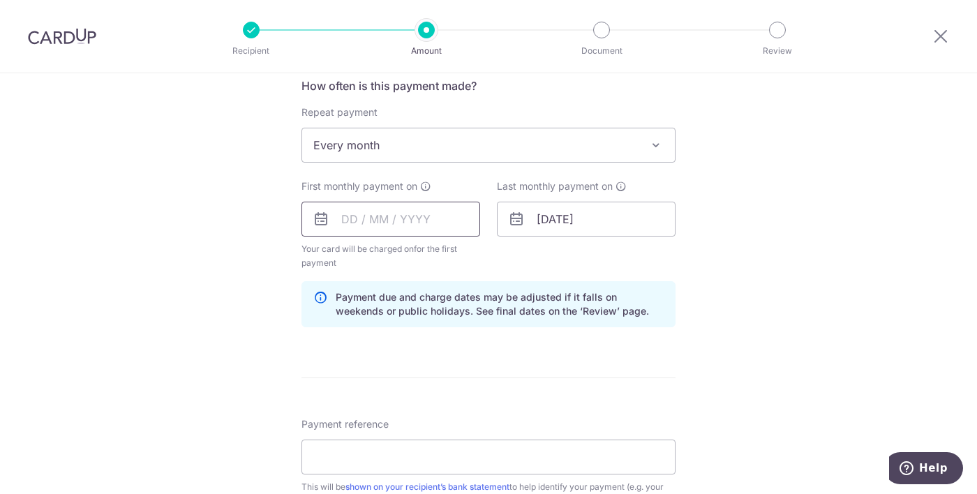
click at [433, 218] on input "text" at bounding box center [390, 219] width 179 height 35
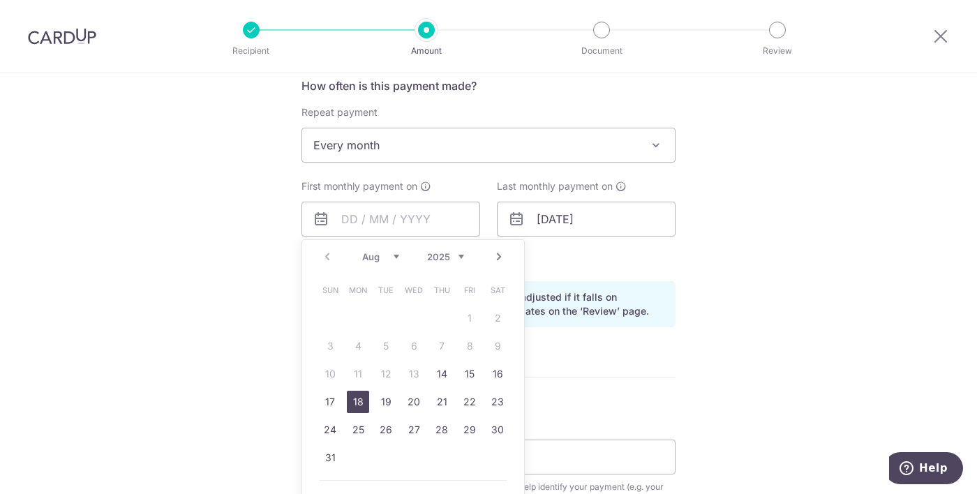
click at [356, 402] on link "18" at bounding box center [358, 402] width 22 height 22
type input "18/08/2025"
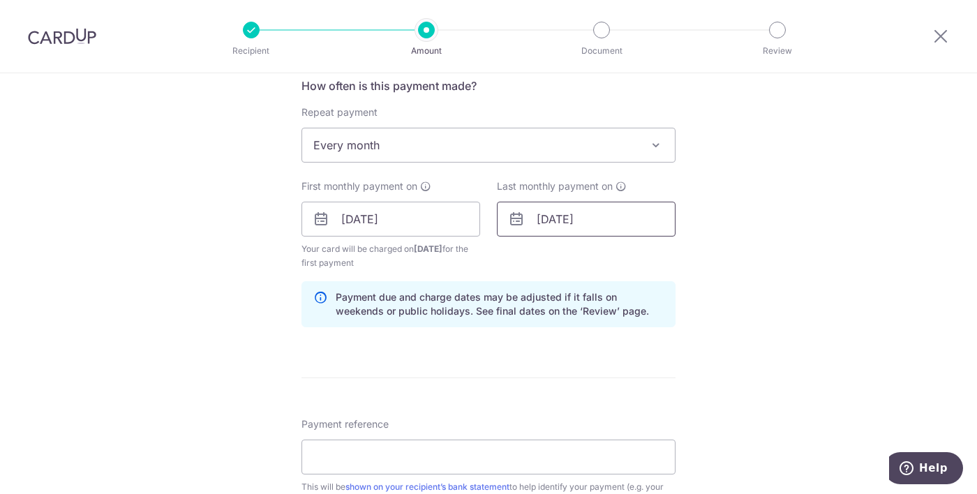
click at [596, 227] on input "31/12/2050" at bounding box center [586, 219] width 179 height 35
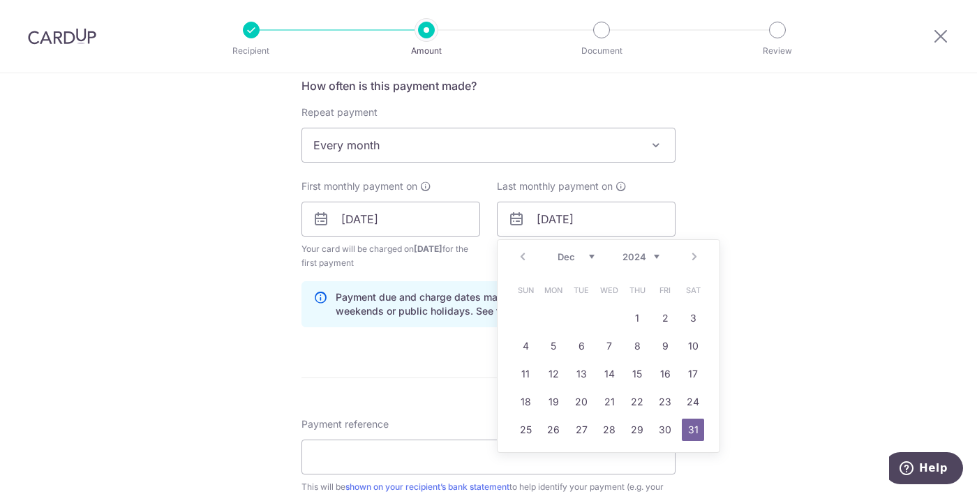
click at [654, 257] on select "2024 2025 2026 2027 2028 2029 2030 2031 2032 2033 2034 2035" at bounding box center [640, 256] width 37 height 11
click at [638, 433] on link "31" at bounding box center [637, 430] width 22 height 22
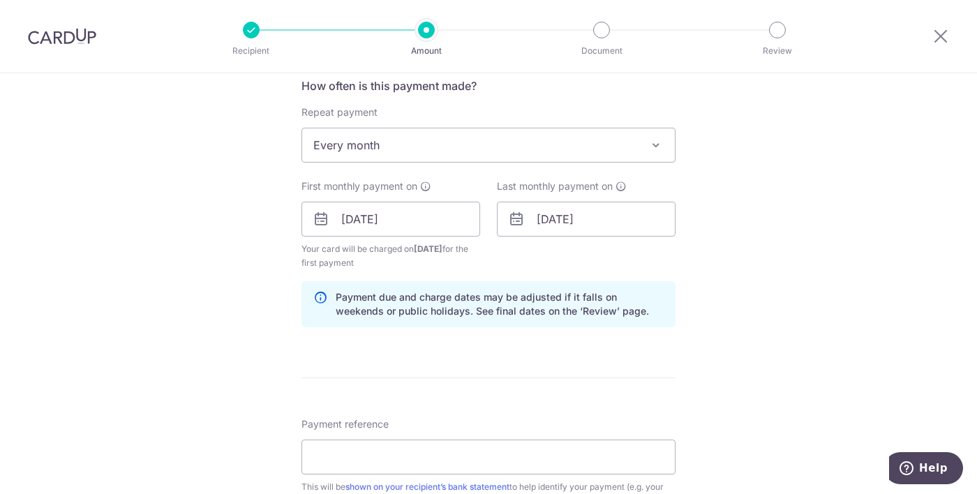
click at [777, 357] on div "Tell us more about your payment Enter payment amount SGD 1,394.21 1394.21 Selec…" at bounding box center [488, 203] width 977 height 1333
click at [592, 222] on input "31/12/2026" at bounding box center [586, 219] width 179 height 35
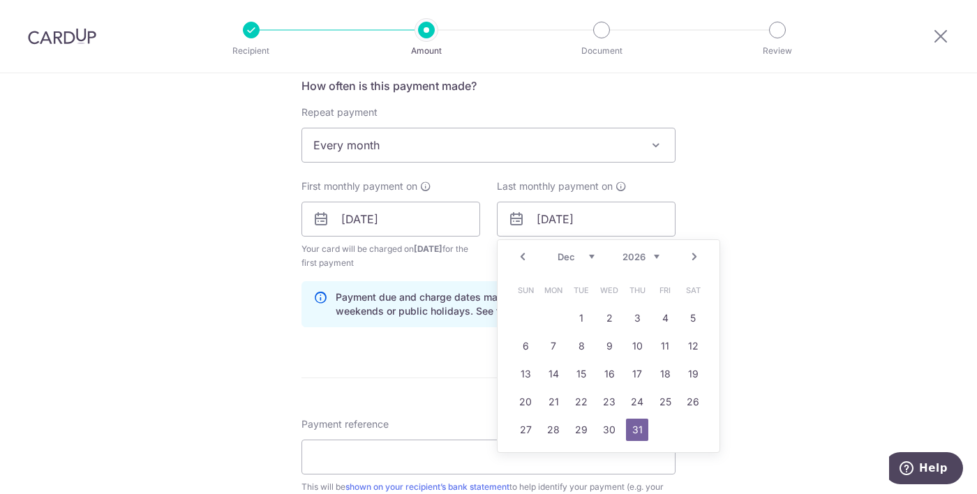
click at [569, 255] on select "Jan Feb Mar Apr May Jun Jul Aug Sep Oct Nov Dec" at bounding box center [575, 256] width 37 height 11
click at [696, 428] on link "31" at bounding box center [693, 430] width 22 height 22
type input "31/01/2026"
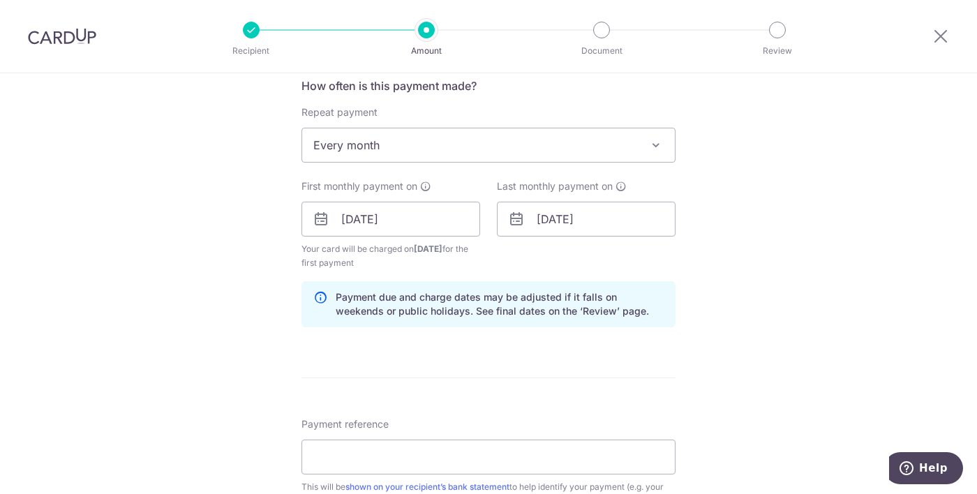
click at [736, 343] on div "Tell us more about your payment Enter payment amount SGD 1,394.21 1394.21 Selec…" at bounding box center [488, 203] width 977 height 1333
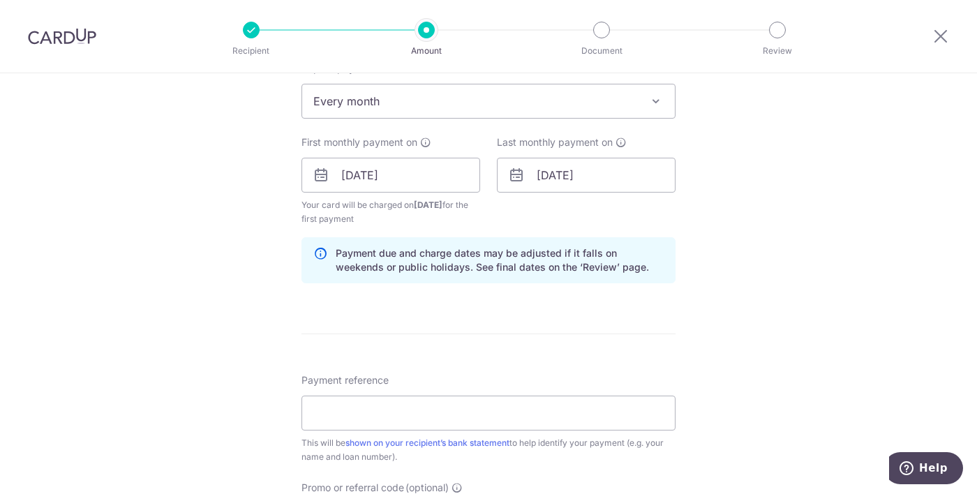
scroll to position [581, 0]
click at [401, 405] on input "Payment reference" at bounding box center [488, 412] width 374 height 35
type input "Maybank Mortgage Loan 14100764984"
click at [172, 375] on div "Tell us more about your payment Enter payment amount SGD 1,394.21 1394.21 Selec…" at bounding box center [488, 159] width 977 height 1333
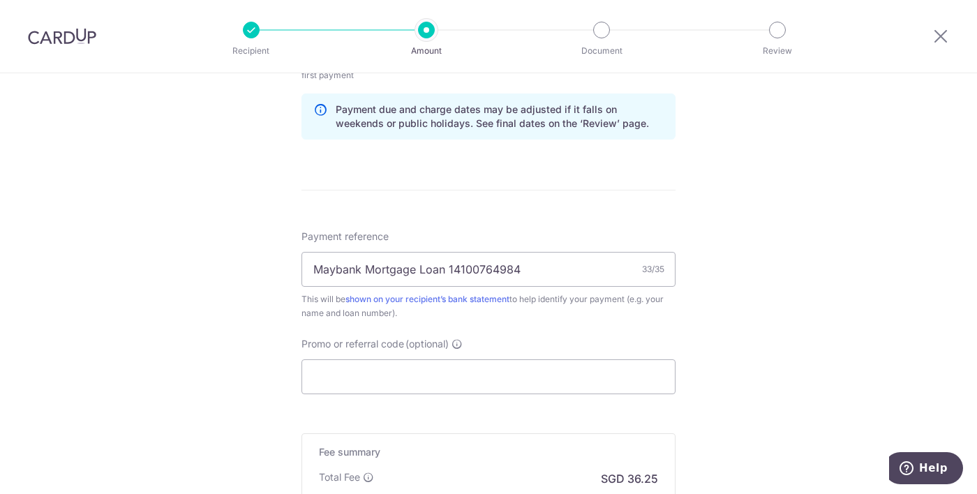
scroll to position [846, 0]
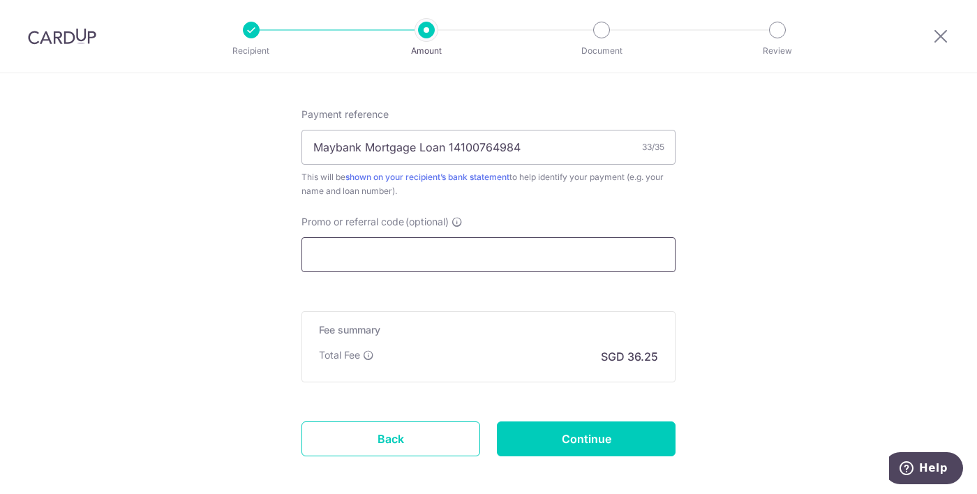
click at [402, 246] on input "Promo or referral code (optional)" at bounding box center [488, 254] width 374 height 35
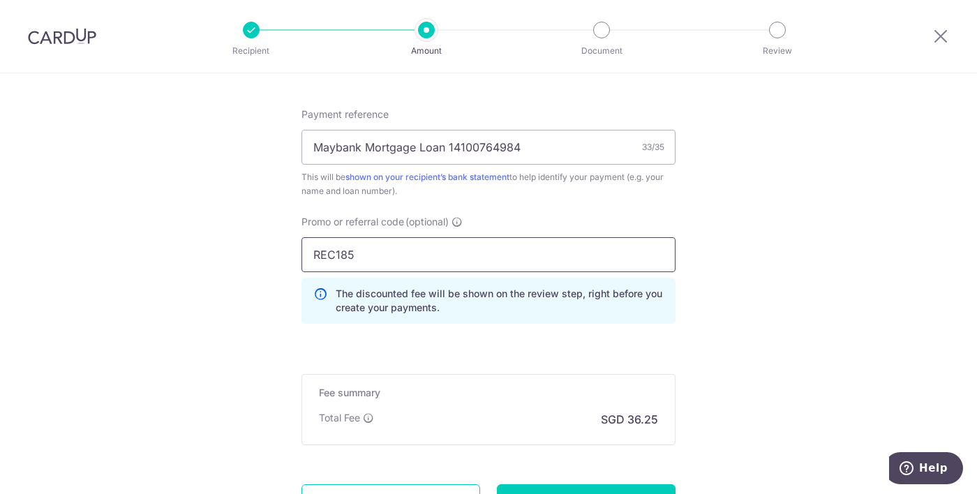
type input "REC185"
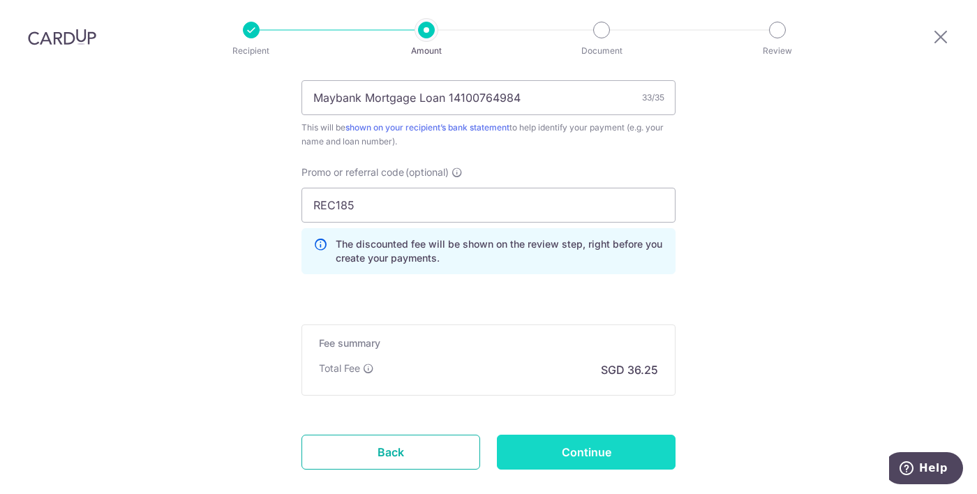
scroll to position [908, 0]
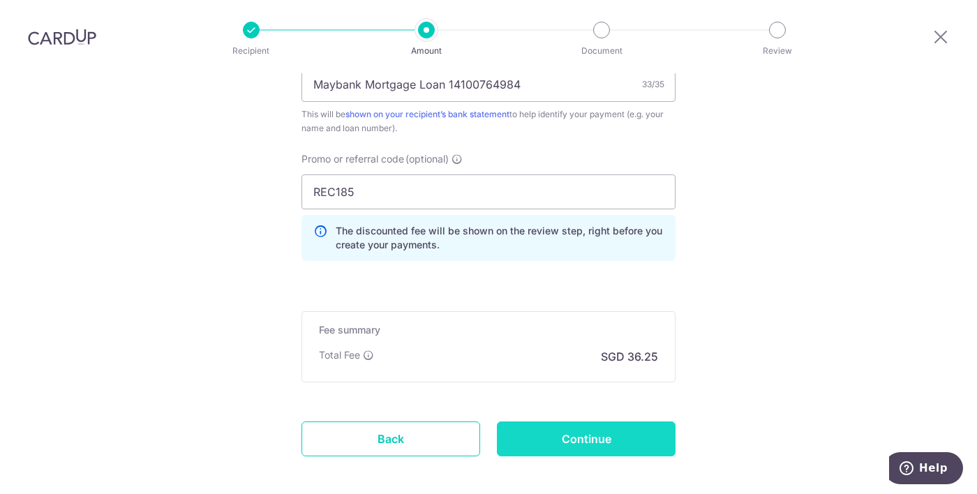
click at [614, 421] on input "Continue" at bounding box center [586, 438] width 179 height 35
type input "Create Schedule"
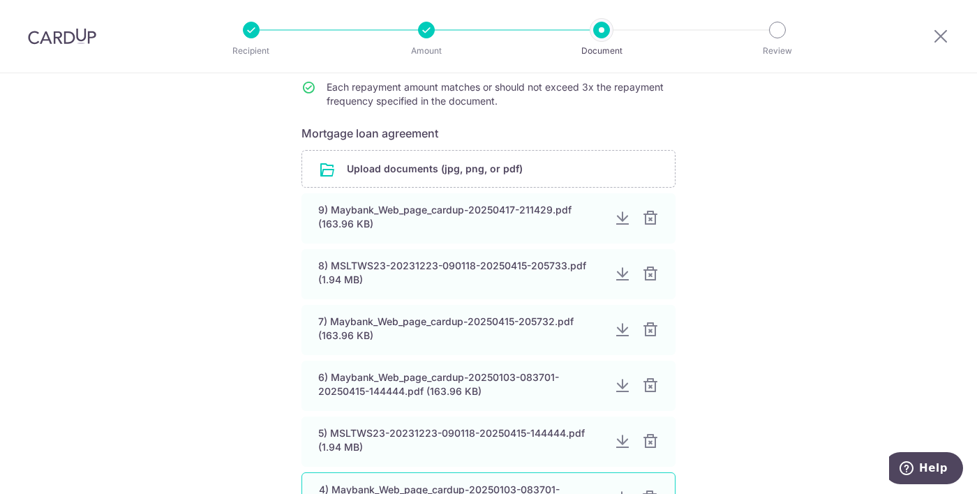
scroll to position [485, 0]
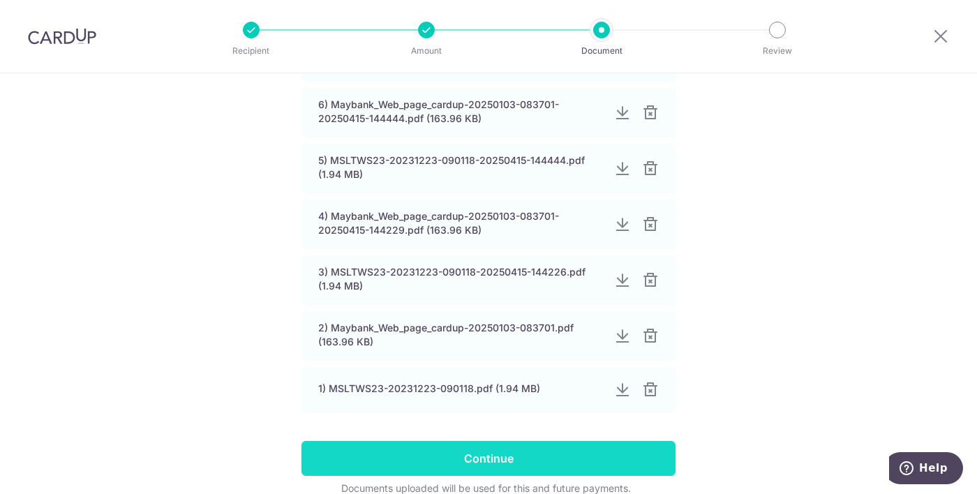
click at [506, 461] on input "Continue" at bounding box center [488, 458] width 374 height 35
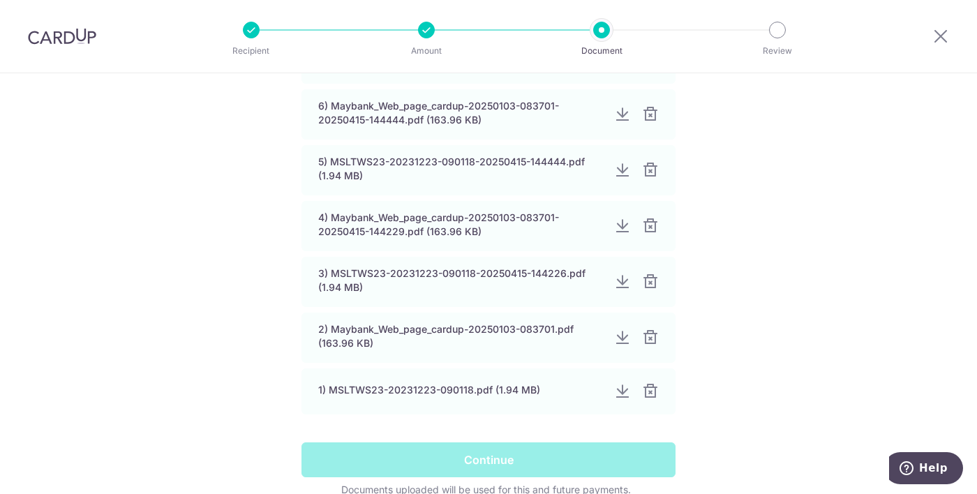
scroll to position [61, 0]
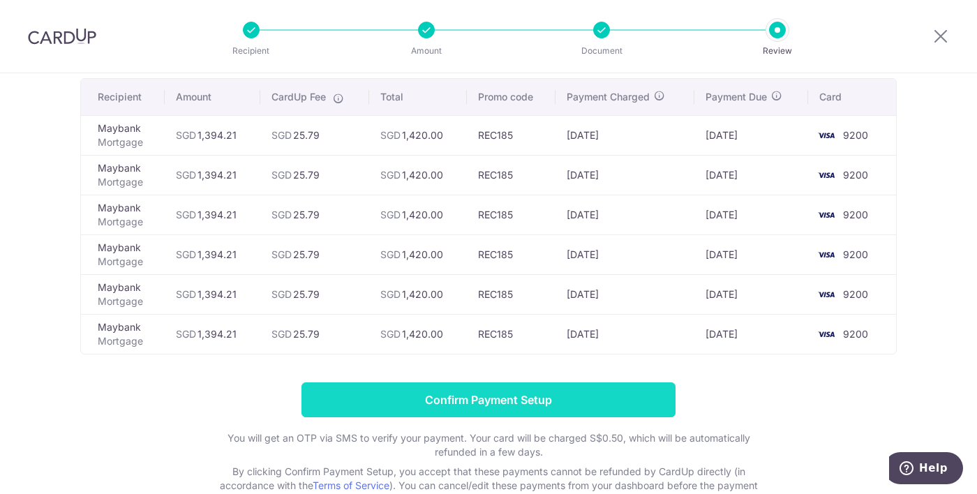
scroll to position [129, 0]
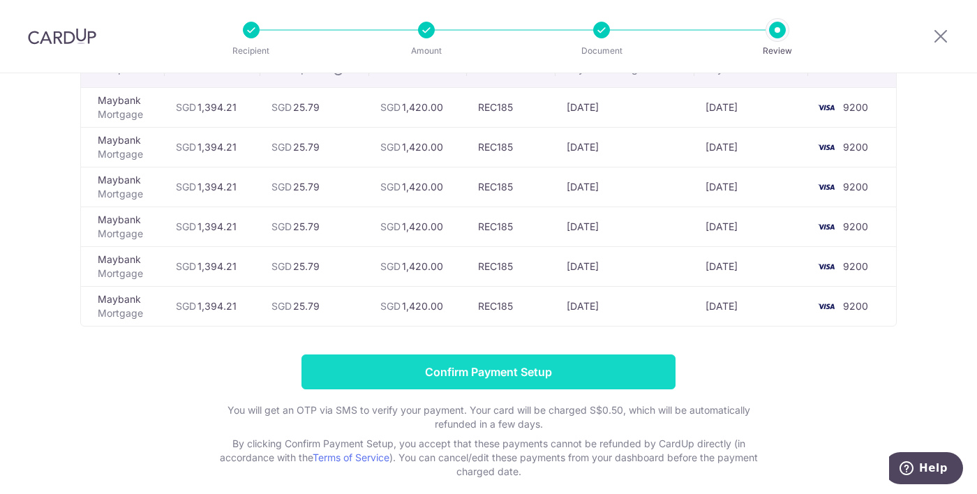
click at [562, 359] on input "Confirm Payment Setup" at bounding box center [488, 371] width 374 height 35
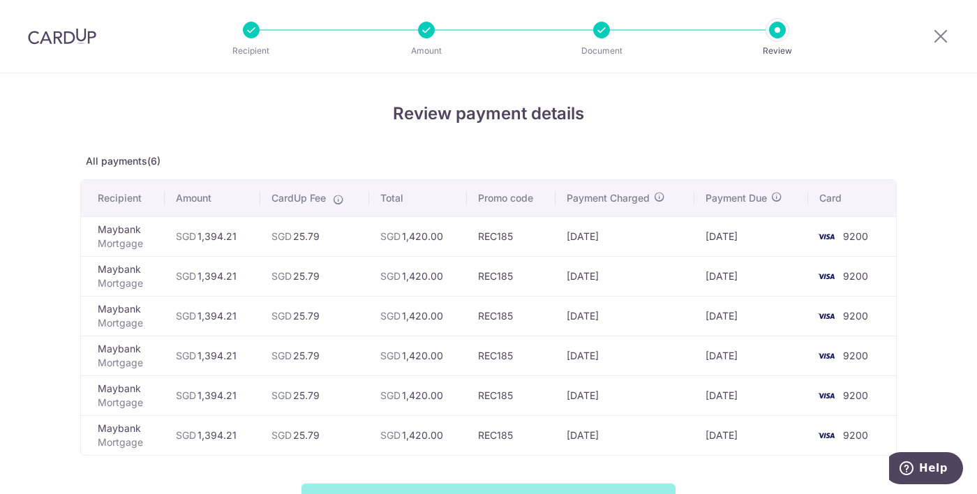
scroll to position [19, 0]
